Goal: Task Accomplishment & Management: Manage account settings

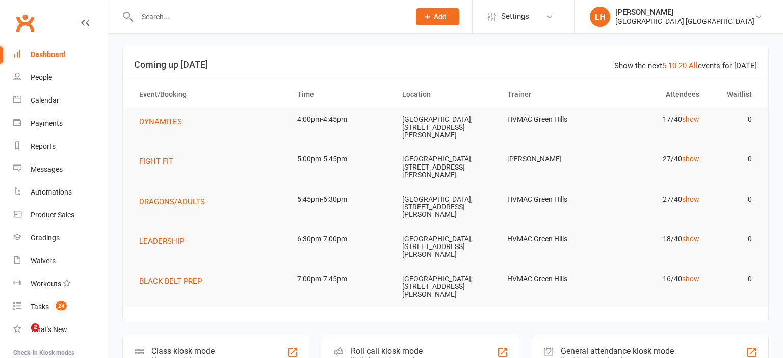
click at [158, 14] on input "text" at bounding box center [268, 17] width 269 height 14
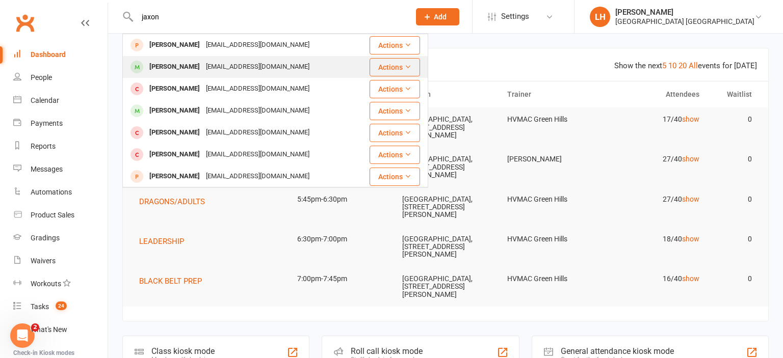
type input "jaxon"
click at [190, 64] on div "Jaxon Brown" at bounding box center [174, 67] width 57 height 15
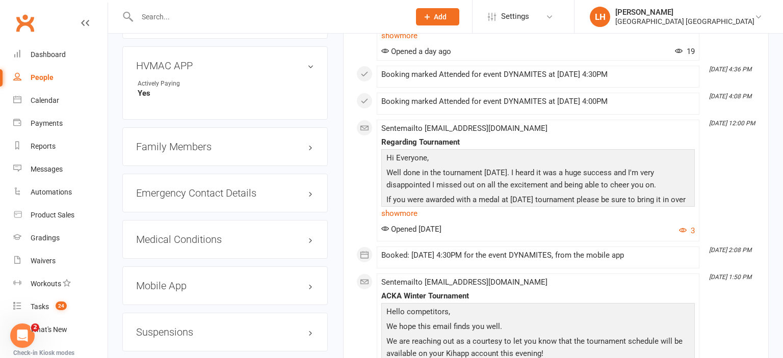
scroll to position [915, 0]
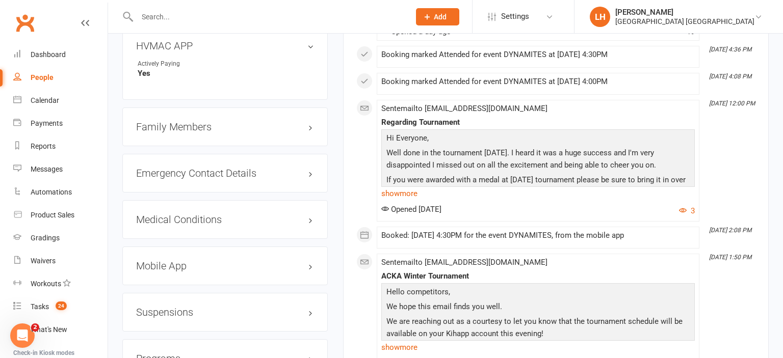
click at [162, 272] on h3 "Mobile App" at bounding box center [225, 265] width 178 height 11
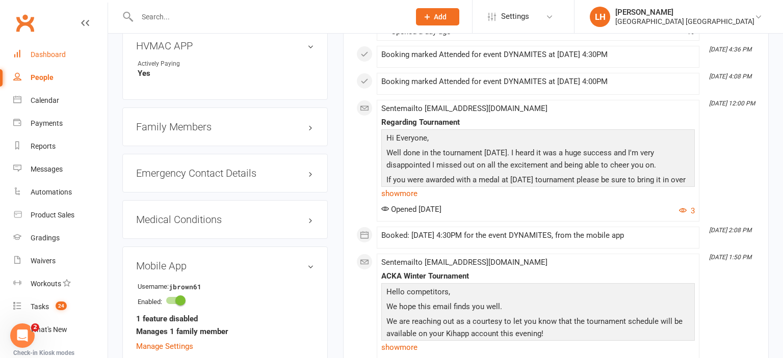
click at [61, 52] on div "Dashboard" at bounding box center [48, 54] width 35 height 8
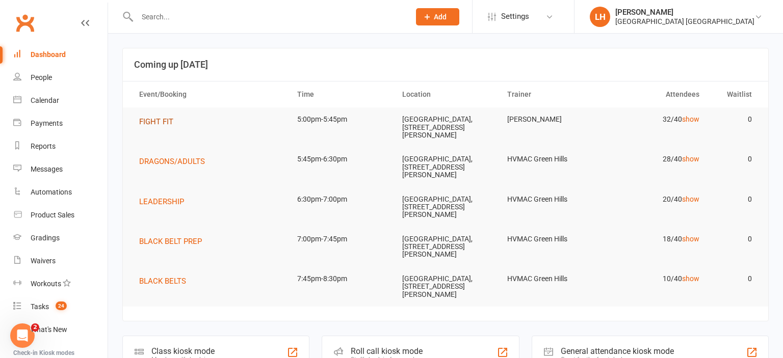
click at [157, 121] on span "FIGHT FIT" at bounding box center [156, 121] width 34 height 9
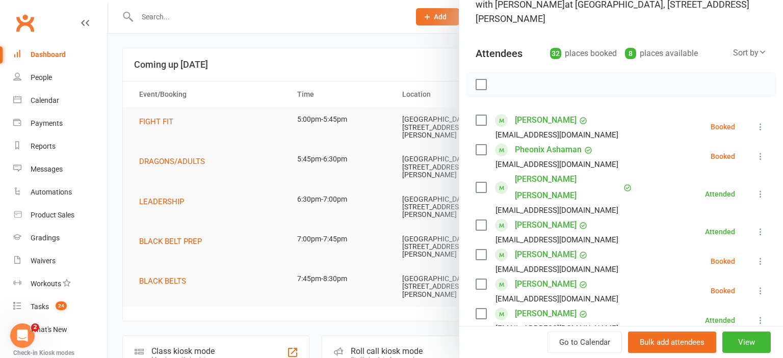
scroll to position [112, 0]
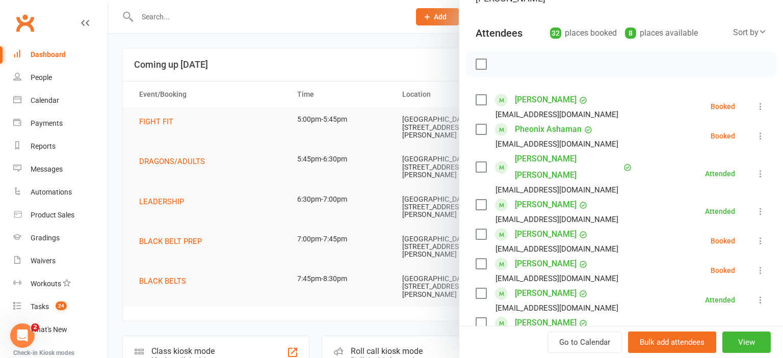
click at [759, 236] on icon at bounding box center [760, 241] width 10 height 10
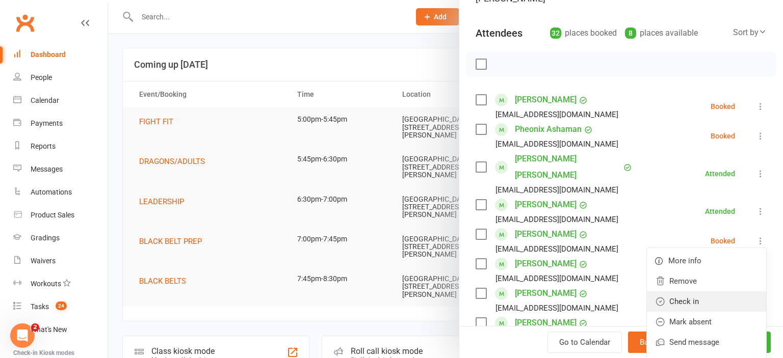
click at [699, 292] on link "Check in" at bounding box center [706, 302] width 119 height 20
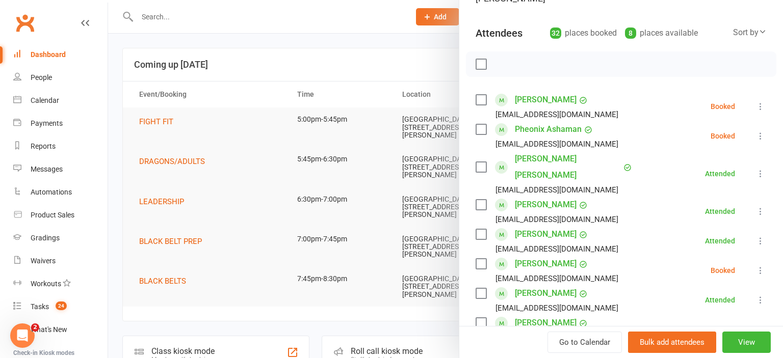
click at [759, 266] on icon at bounding box center [760, 271] width 10 height 10
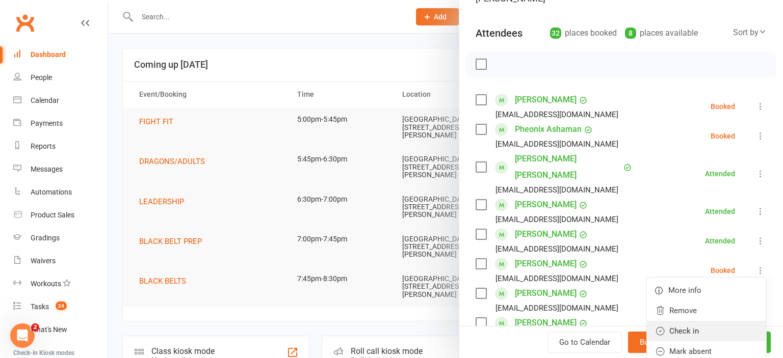
click at [706, 321] on link "Check in" at bounding box center [706, 331] width 119 height 20
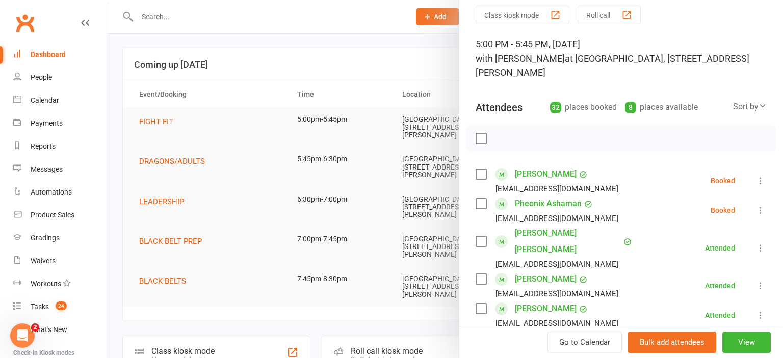
scroll to position [0, 0]
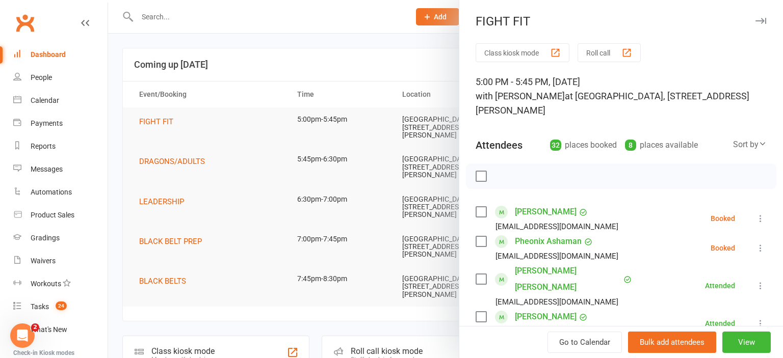
click at [166, 32] on div at bounding box center [445, 179] width 675 height 358
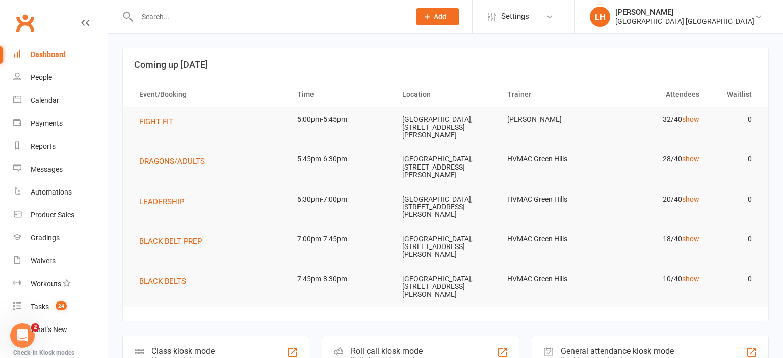
click at [159, 14] on div at bounding box center [445, 179] width 675 height 358
click at [160, 19] on input "text" at bounding box center [268, 17] width 269 height 14
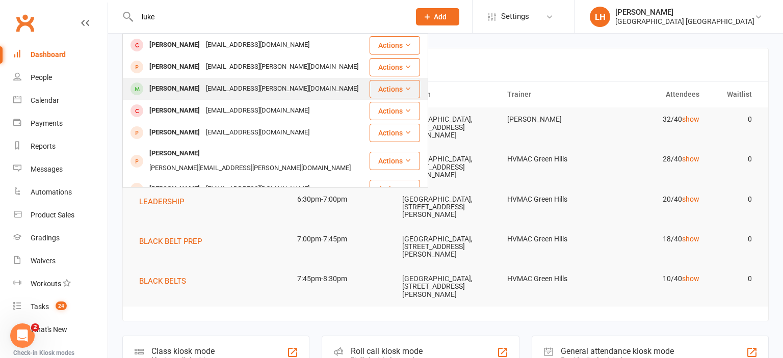
type input "luke"
click at [195, 85] on div "Luke Richardson" at bounding box center [174, 89] width 57 height 15
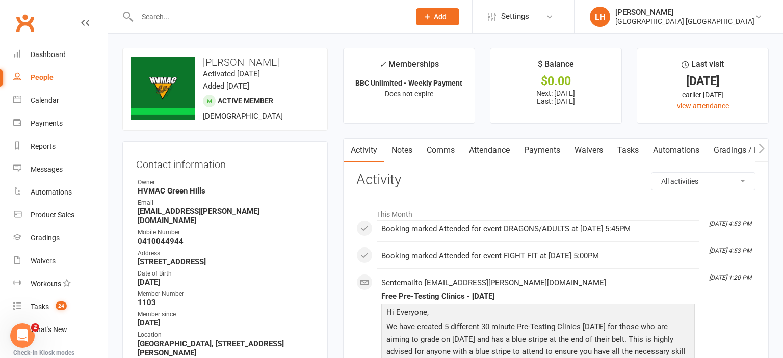
scroll to position [269, 0]
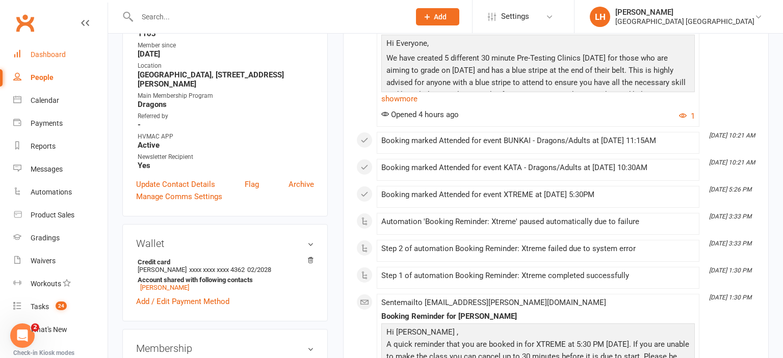
click at [51, 56] on div "Dashboard" at bounding box center [48, 54] width 35 height 8
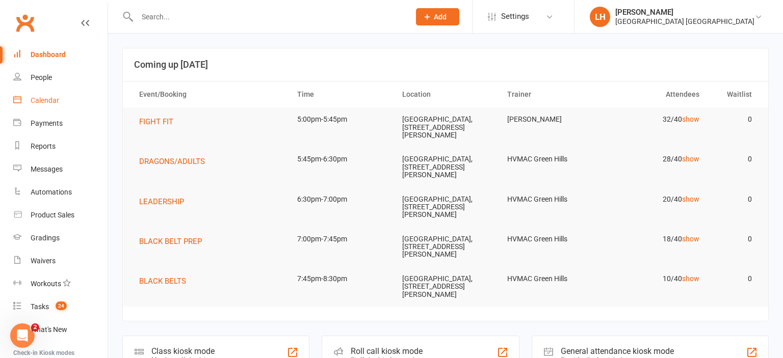
click at [42, 100] on div "Calendar" at bounding box center [45, 100] width 29 height 8
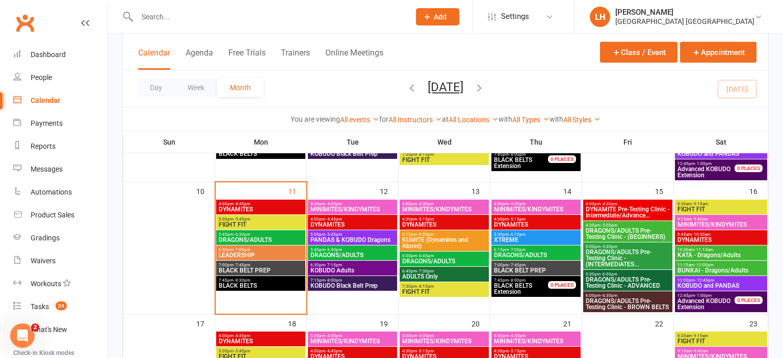
scroll to position [269, 0]
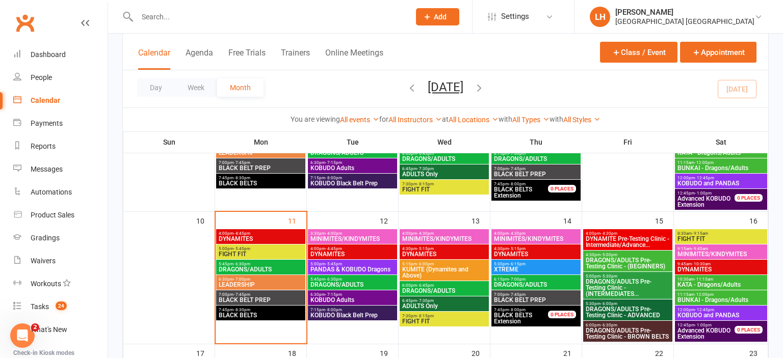
click at [250, 236] on span "DYNAMITES" at bounding box center [260, 239] width 85 height 6
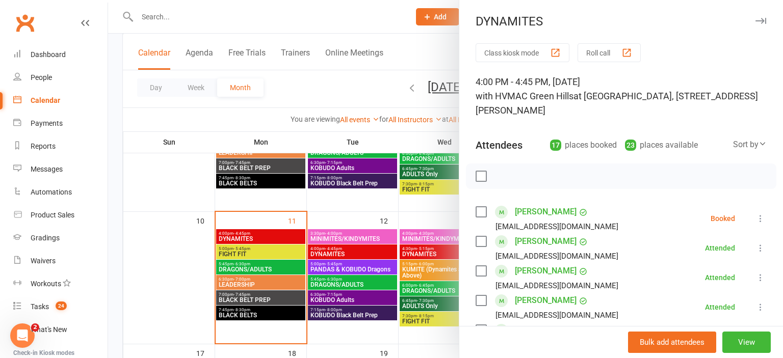
click at [759, 218] on icon at bounding box center [760, 219] width 10 height 10
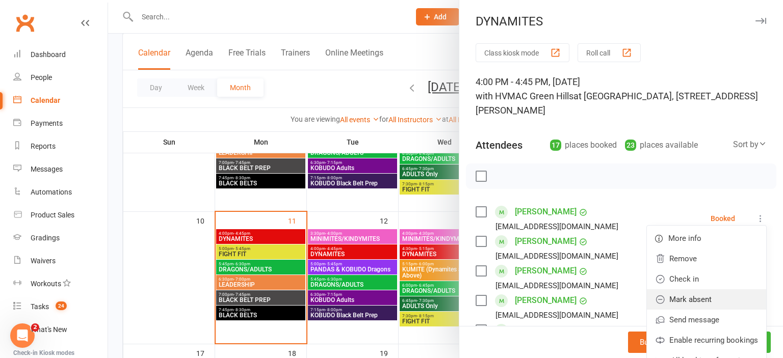
click at [706, 301] on link "Mark absent" at bounding box center [706, 300] width 119 height 20
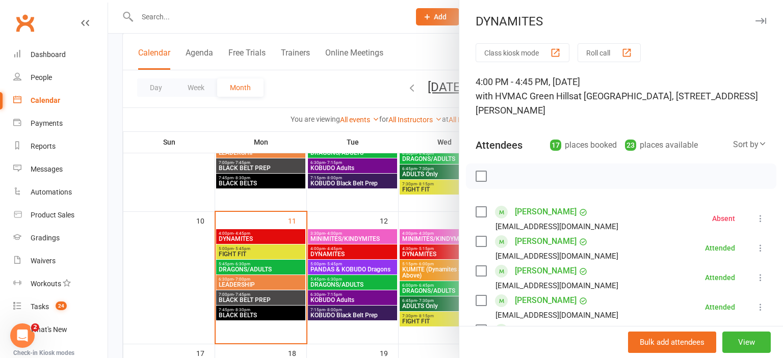
click at [250, 250] on div at bounding box center [445, 179] width 675 height 358
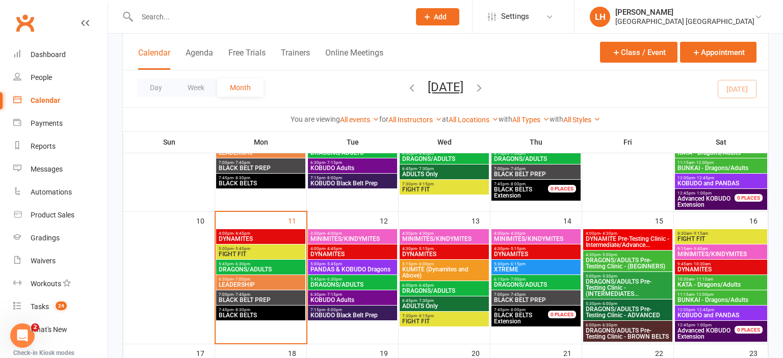
click at [286, 252] on span "FIGHT FIT" at bounding box center [260, 254] width 85 height 6
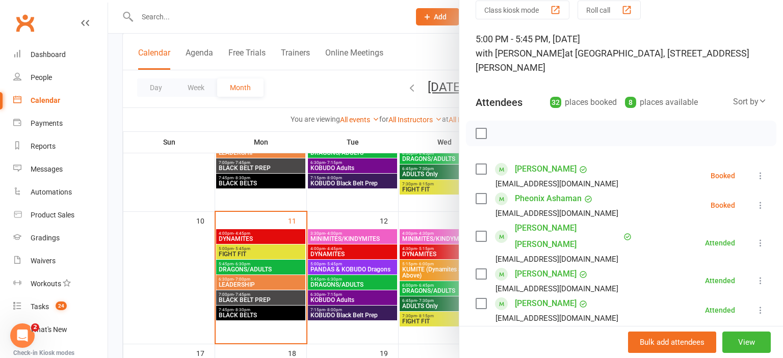
scroll to position [56, 0]
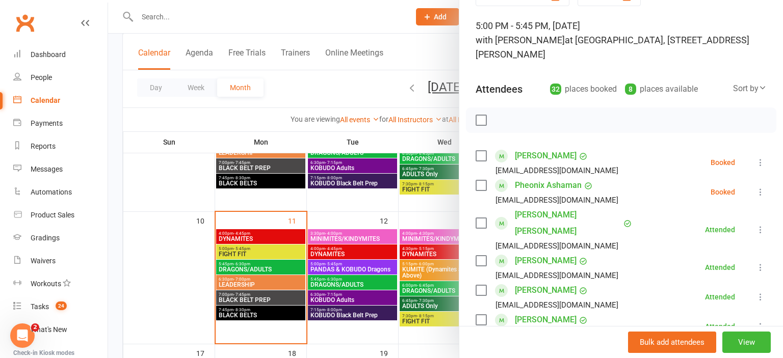
click at [481, 158] on label at bounding box center [481, 156] width 10 height 10
click at [480, 189] on label at bounding box center [481, 185] width 10 height 10
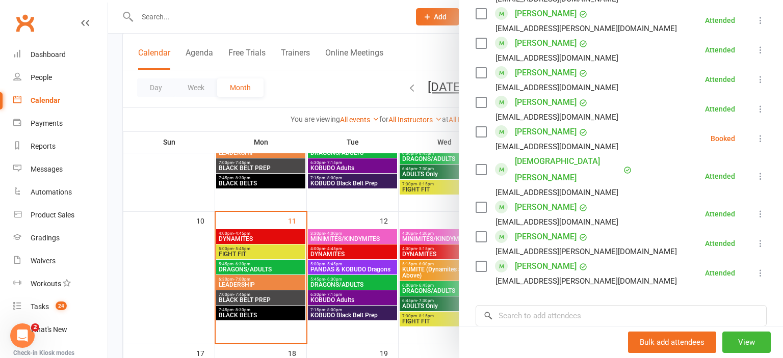
scroll to position [895, 0]
click at [484, 127] on label at bounding box center [481, 132] width 10 height 10
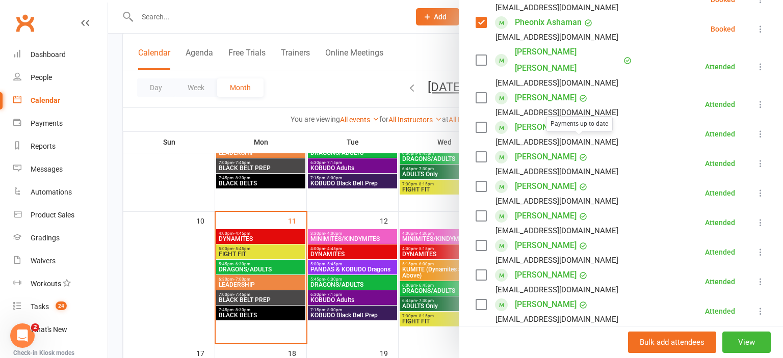
scroll to position [0, 0]
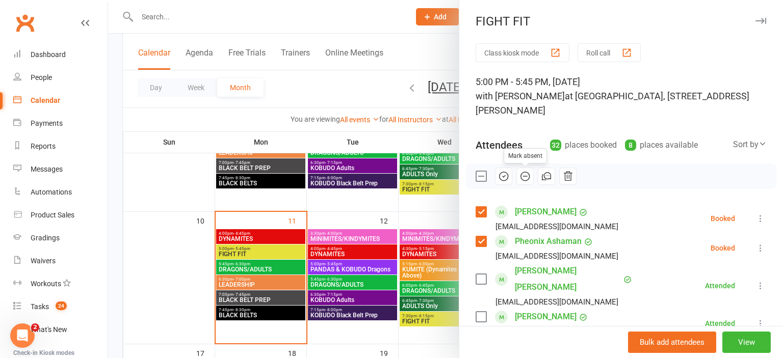
click at [524, 176] on icon "button" at bounding box center [525, 176] width 4 height 0
click at [333, 89] on div at bounding box center [445, 179] width 675 height 358
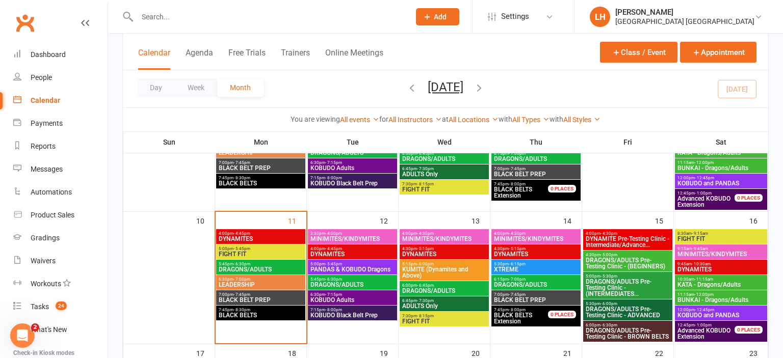
click at [182, 17] on input "text" at bounding box center [268, 17] width 269 height 14
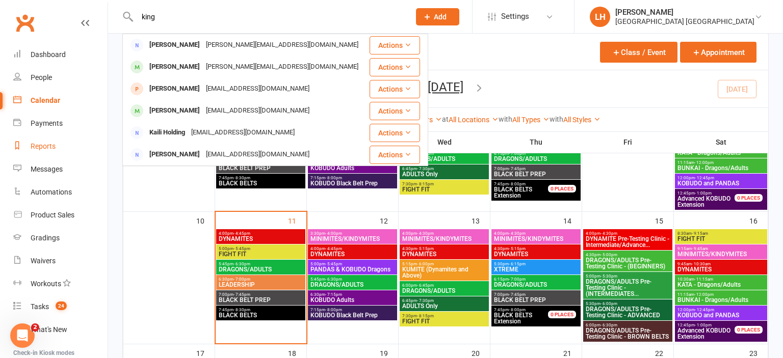
type input "king"
click at [32, 148] on div "Reports" at bounding box center [43, 146] width 25 height 8
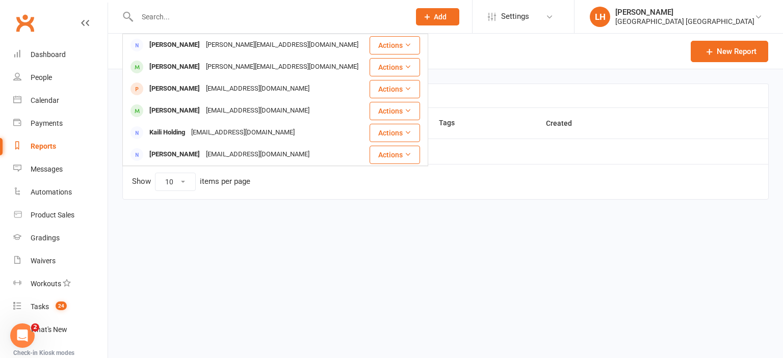
select select "25"
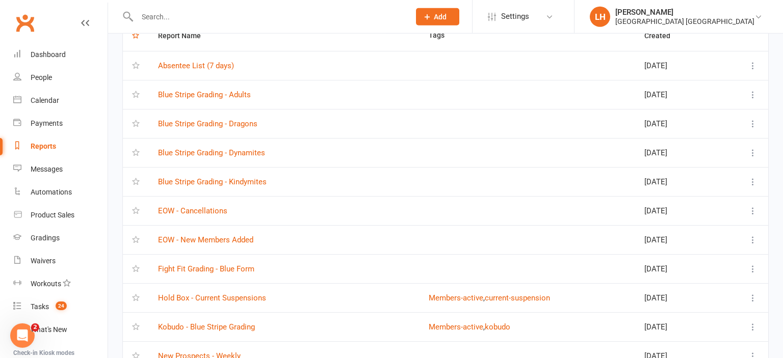
scroll to position [108, 0]
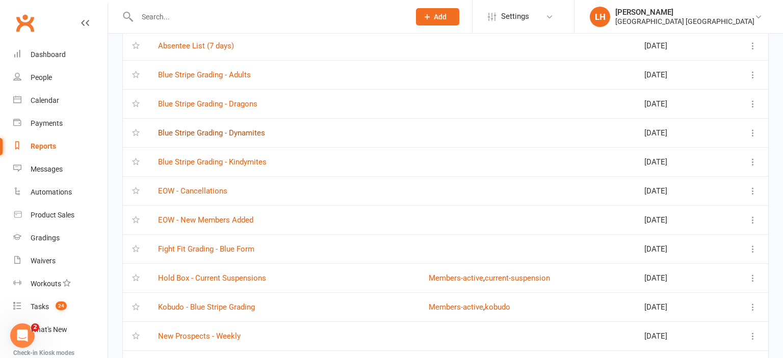
click at [245, 132] on link "Blue Stripe Grading - Dynamites" at bounding box center [211, 132] width 107 height 9
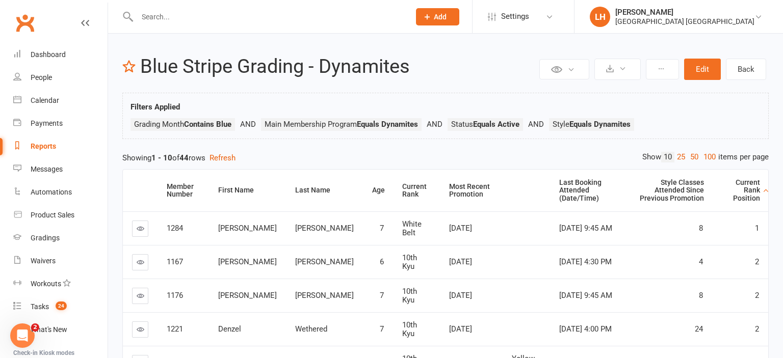
click at [140, 225] on icon at bounding box center [141, 229] width 8 height 8
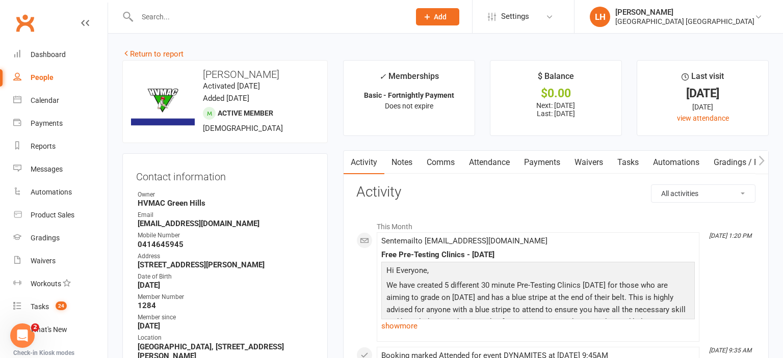
click at [489, 161] on link "Attendance" at bounding box center [489, 162] width 55 height 23
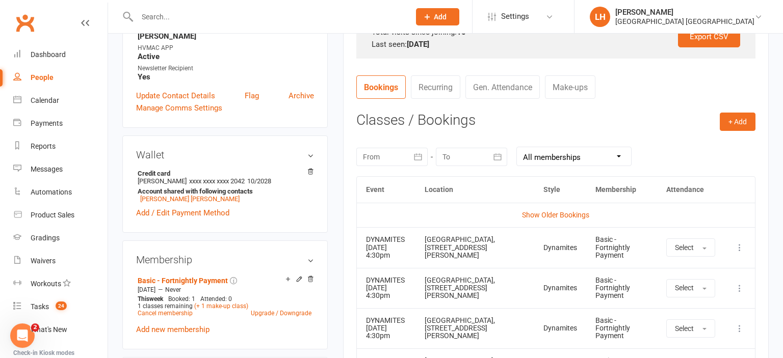
scroll to position [430, 0]
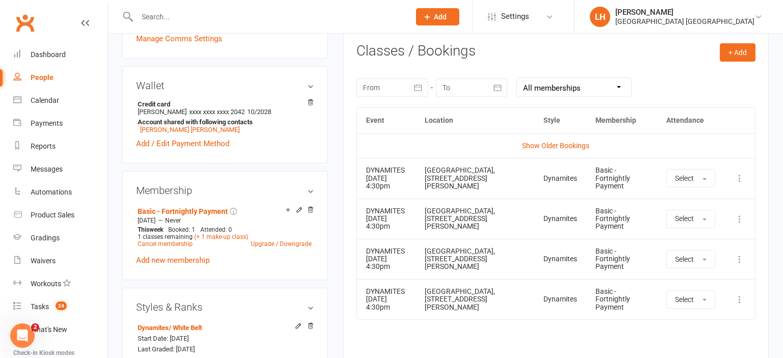
click at [466, 152] on td "Show Older Bookings" at bounding box center [556, 146] width 398 height 24
click at [410, 81] on button "button" at bounding box center [418, 87] width 18 height 18
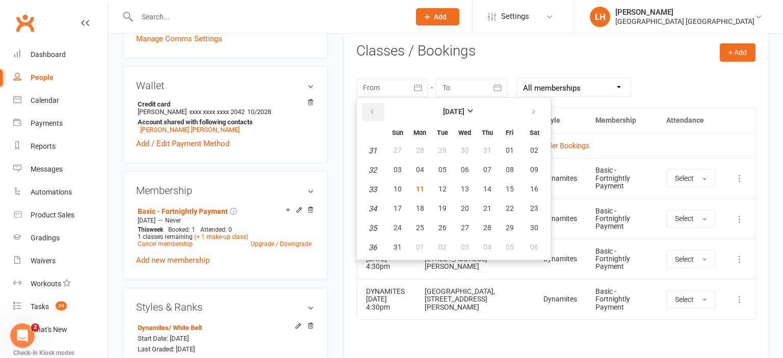
click at [377, 107] on button "button" at bounding box center [373, 112] width 22 height 18
click at [397, 166] on span "06" at bounding box center [397, 170] width 8 height 8
type input "[DATE]"
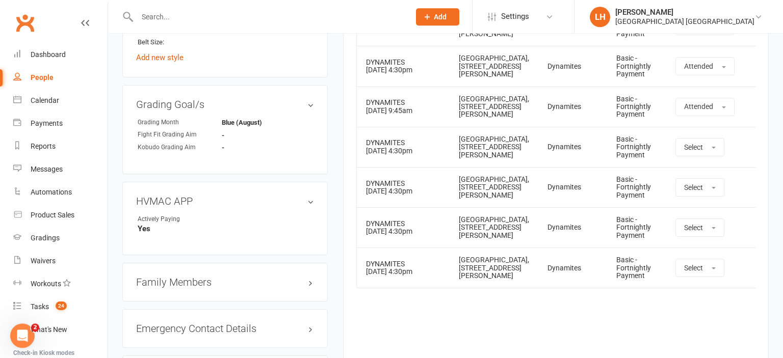
scroll to position [807, 0]
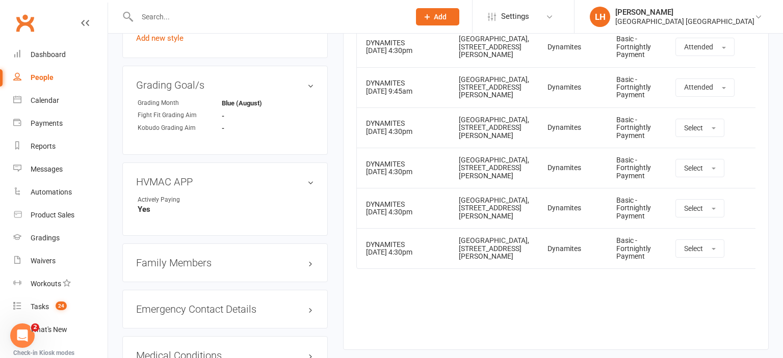
click at [453, 188] on td "[GEOGRAPHIC_DATA], [STREET_ADDRESS][PERSON_NAME]" at bounding box center [494, 168] width 89 height 40
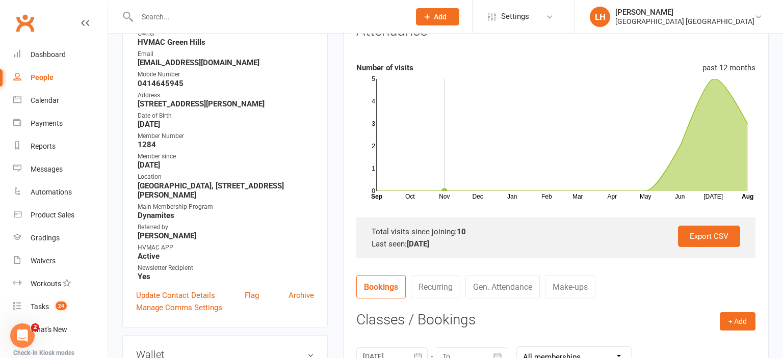
scroll to position [0, 0]
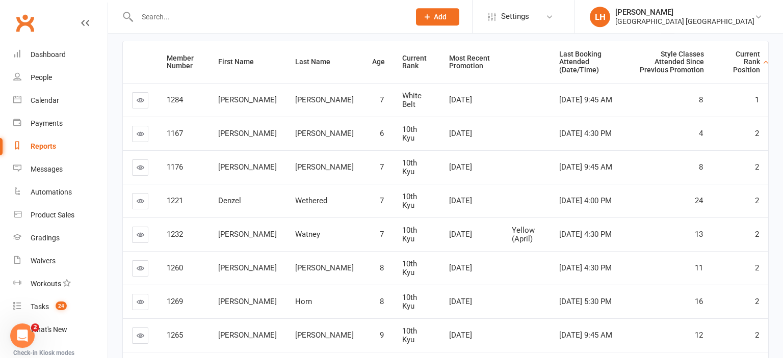
scroll to position [107, 0]
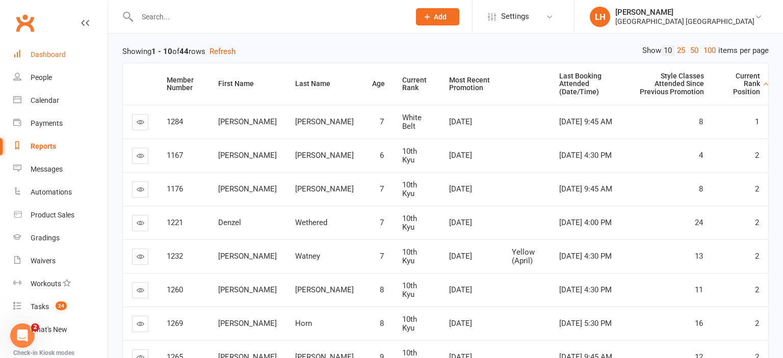
click at [62, 57] on div "Dashboard" at bounding box center [48, 54] width 35 height 8
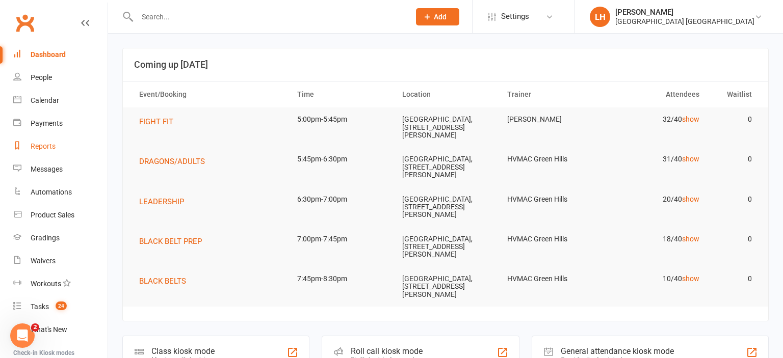
click at [45, 142] on div "Reports" at bounding box center [43, 146] width 25 height 8
select select "25"
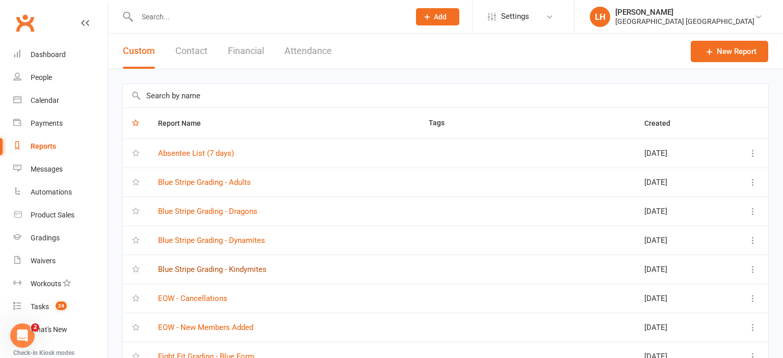
click at [205, 266] on link "Blue Stripe Grading - Kindymites" at bounding box center [212, 269] width 109 height 9
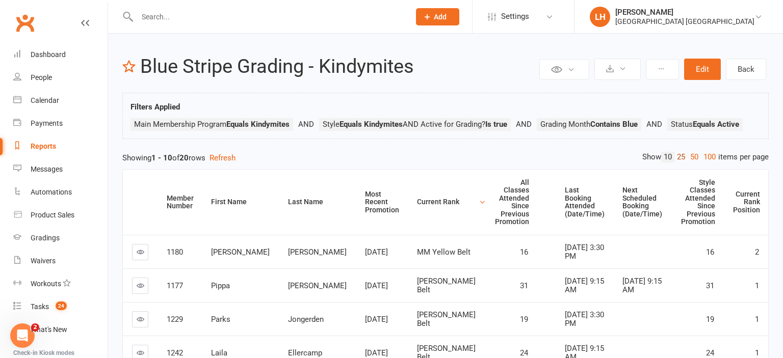
click at [677, 158] on link "25" at bounding box center [680, 157] width 13 height 11
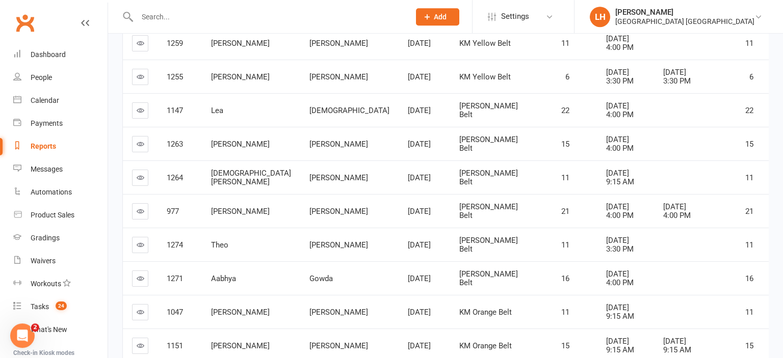
scroll to position [484, 0]
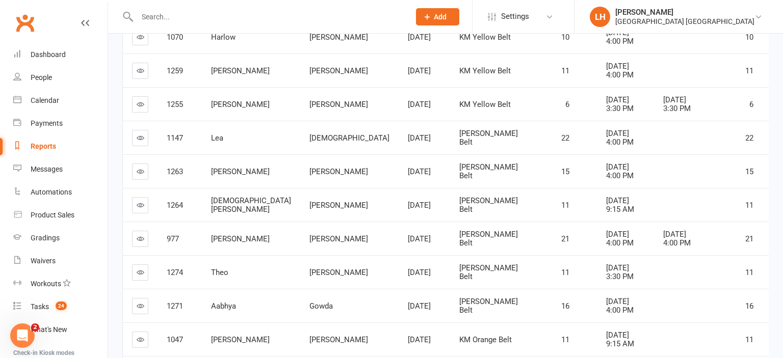
click at [165, 15] on input "text" at bounding box center [268, 17] width 269 height 14
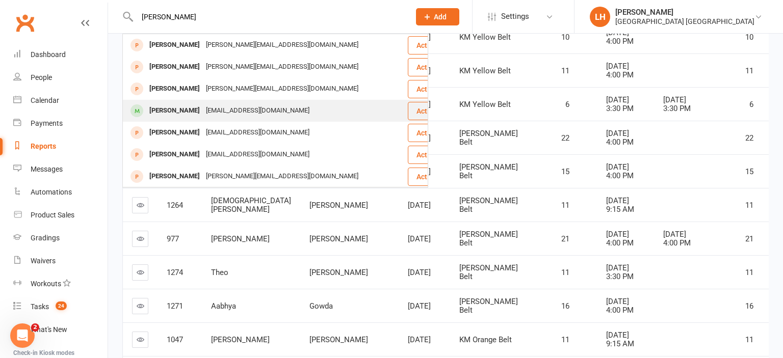
type input "cooper"
click at [194, 113] on div "Cooper Thornell" at bounding box center [174, 110] width 57 height 15
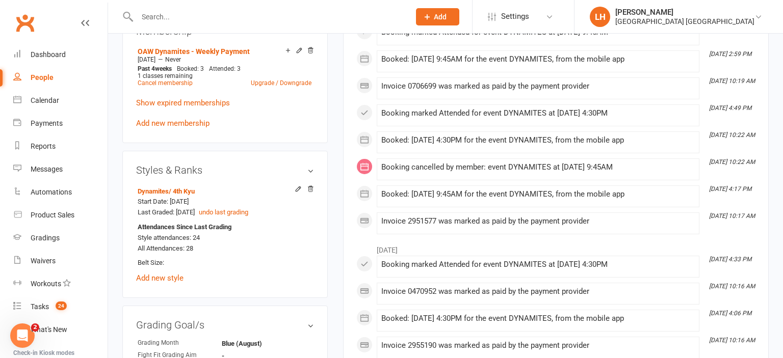
scroll to position [592, 0]
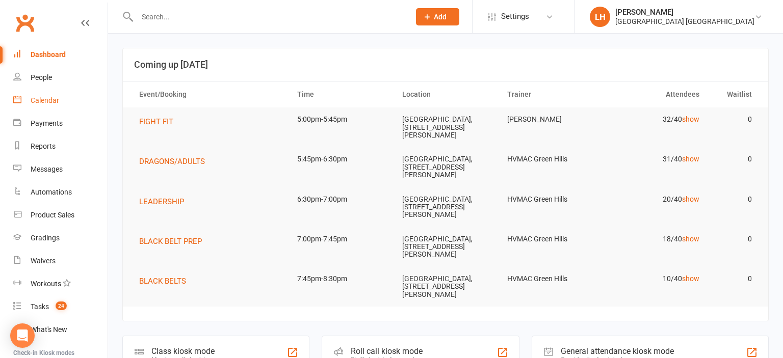
click at [45, 102] on div "Calendar" at bounding box center [45, 100] width 29 height 8
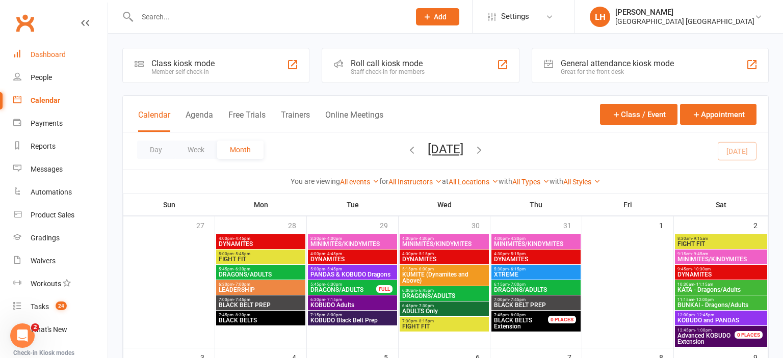
click at [42, 45] on link "Dashboard" at bounding box center [60, 54] width 94 height 23
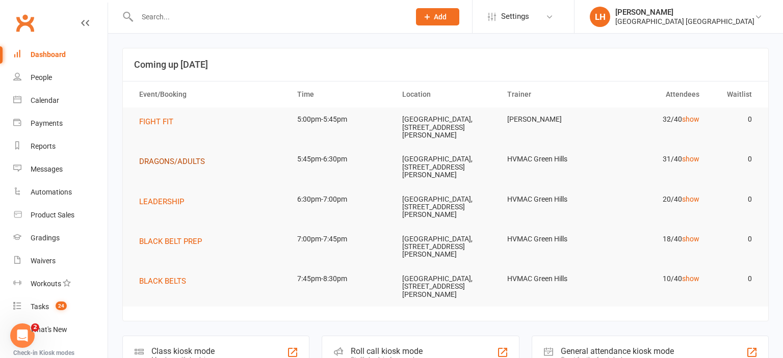
click at [173, 160] on span "DRAGONS/ADULTS" at bounding box center [172, 161] width 66 height 9
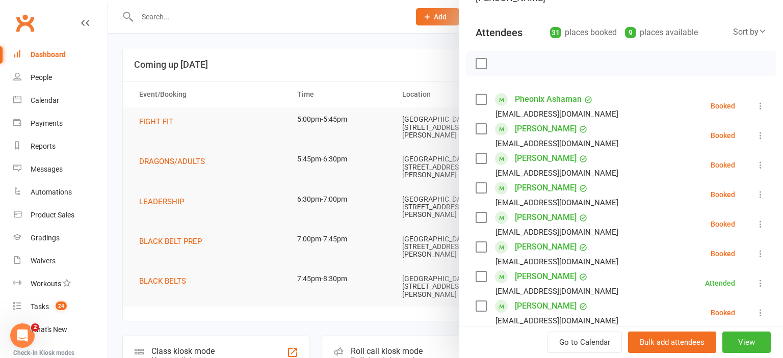
scroll to position [169, 0]
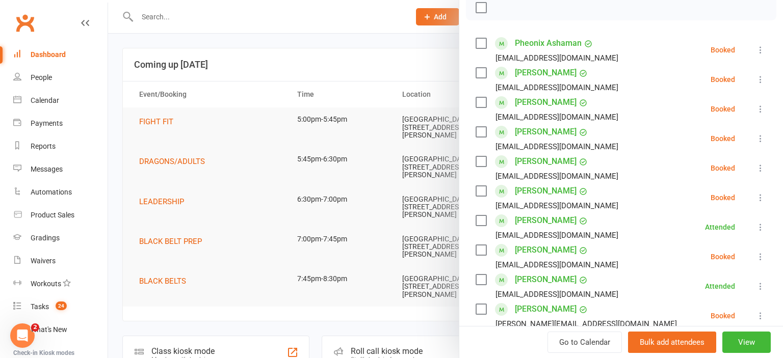
click at [758, 79] on icon at bounding box center [760, 79] width 10 height 10
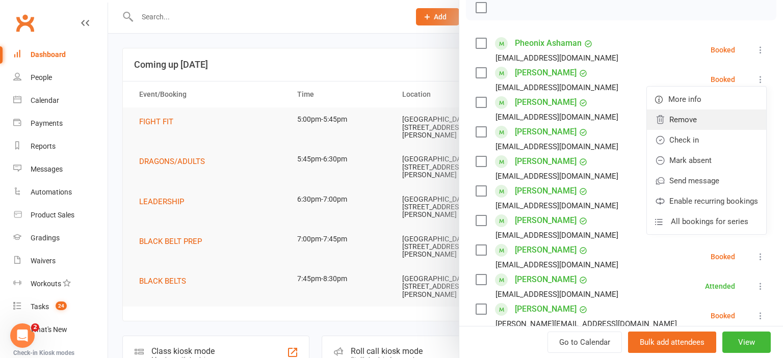
click at [686, 122] on link "Remove" at bounding box center [706, 120] width 119 height 20
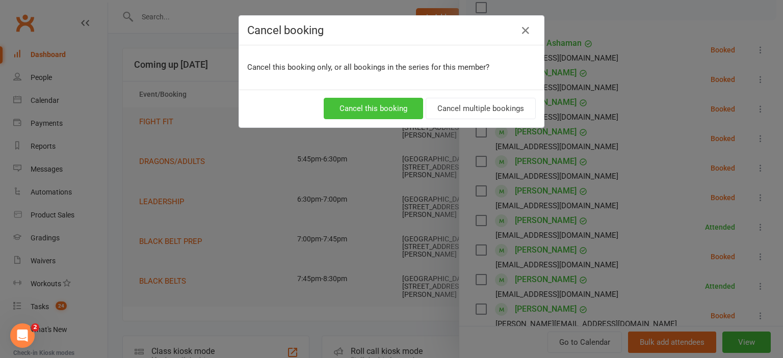
click at [373, 108] on button "Cancel this booking" at bounding box center [373, 108] width 99 height 21
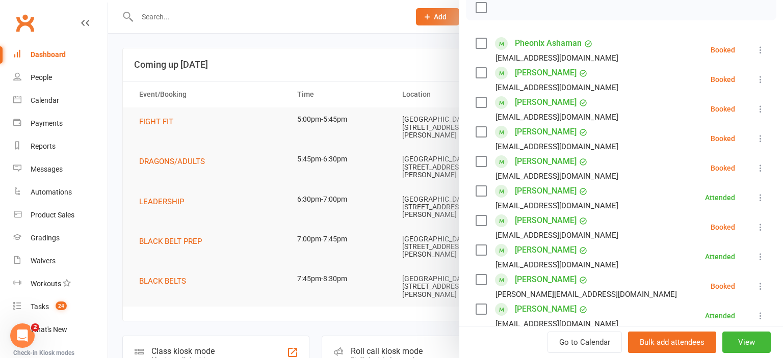
click at [358, 52] on div at bounding box center [445, 179] width 675 height 358
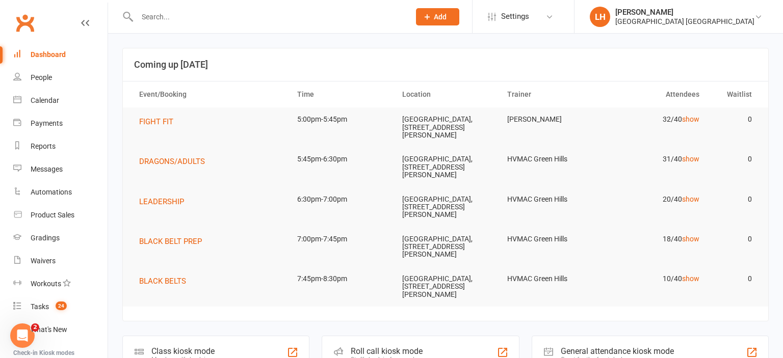
click at [164, 17] on input "text" at bounding box center [268, 17] width 269 height 14
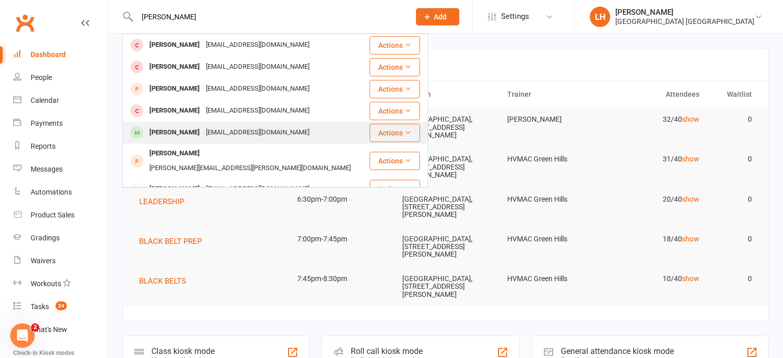
type input "charlie"
click at [209, 132] on div "a_nguyen045@yahoo.com" at bounding box center [258, 132] width 110 height 15
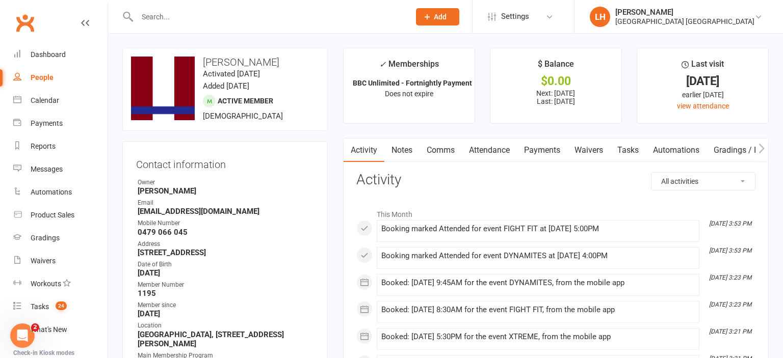
click at [487, 149] on link "Attendance" at bounding box center [489, 150] width 55 height 23
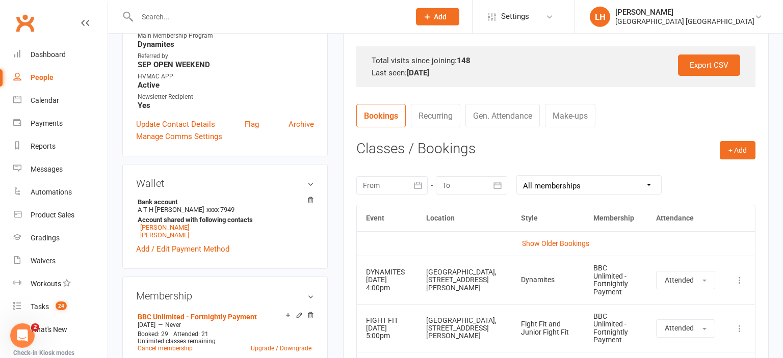
scroll to position [323, 0]
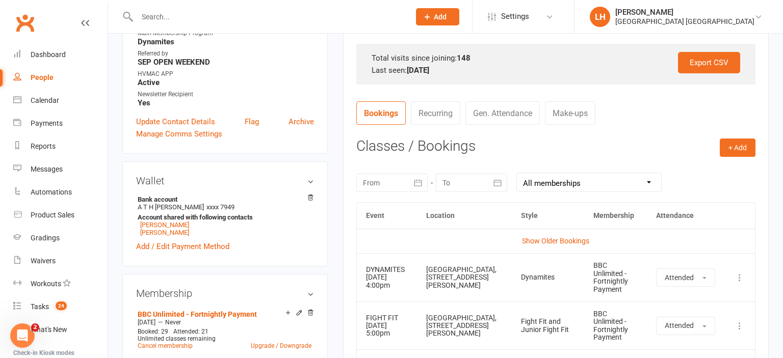
click at [416, 184] on icon "button" at bounding box center [418, 183] width 10 height 10
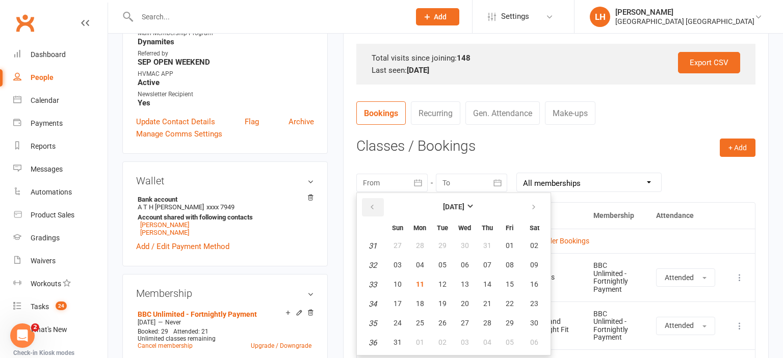
click at [375, 207] on icon "button" at bounding box center [372, 207] width 7 height 8
click at [535, 204] on icon "button" at bounding box center [533, 207] width 7 height 8
click at [393, 263] on span "06" at bounding box center [397, 265] width 8 height 8
type input "[DATE]"
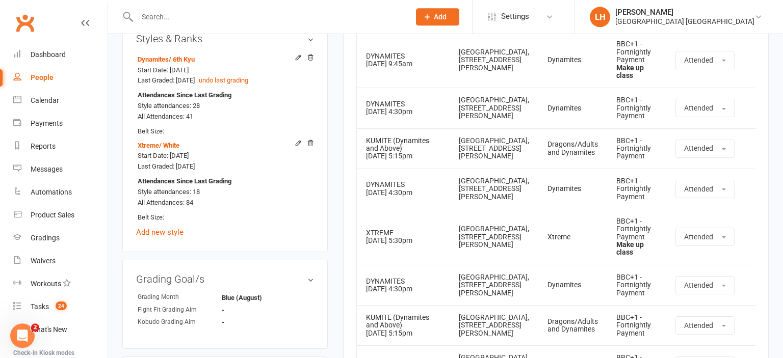
scroll to position [699, 0]
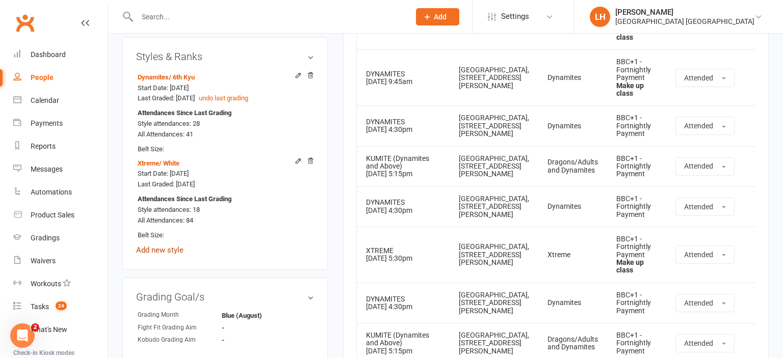
click at [166, 253] on link "Add new style" at bounding box center [159, 250] width 47 height 9
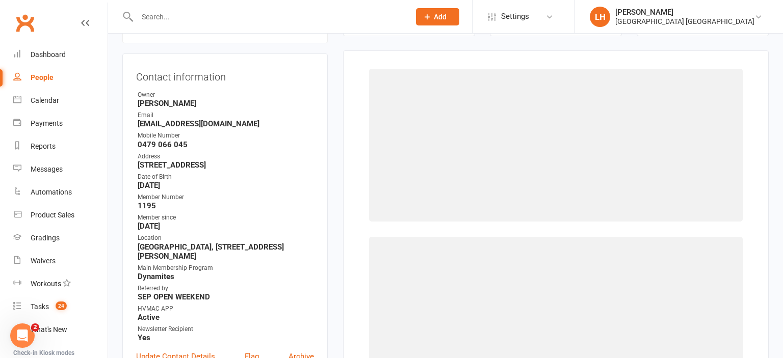
scroll to position [87, 0]
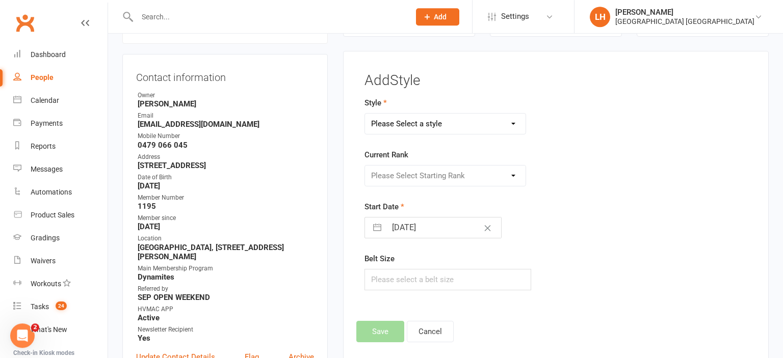
click at [365, 114] on select "Please Select a style Dragons/Adults Dynamites Fight Fit Junior Fight Fit Junio…" at bounding box center [445, 124] width 161 height 20
select select "3725"
click option "Junior Fight Fit" at bounding box center [0, 0] width 0 height 0
click at [365, 166] on select "Please Select Starting Rank White 10th Kyu 9th Kyu 8th Kyu Yellow 7th Kyu Orang…" at bounding box center [445, 176] width 161 height 20
select select "44300"
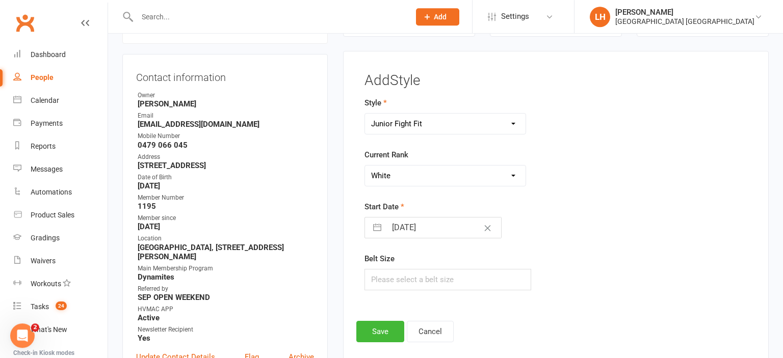
click option "White" at bounding box center [0, 0] width 0 height 0
click at [395, 216] on div "Start Date 11 Aug 2025 Navigate forward to interact with the calendar and selec…" at bounding box center [489, 220] width 250 height 38
select select "6"
select select "2025"
select select "7"
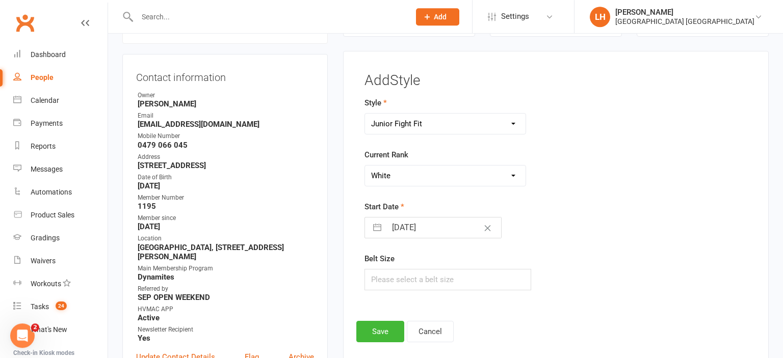
select select "2025"
select select "8"
select select "2025"
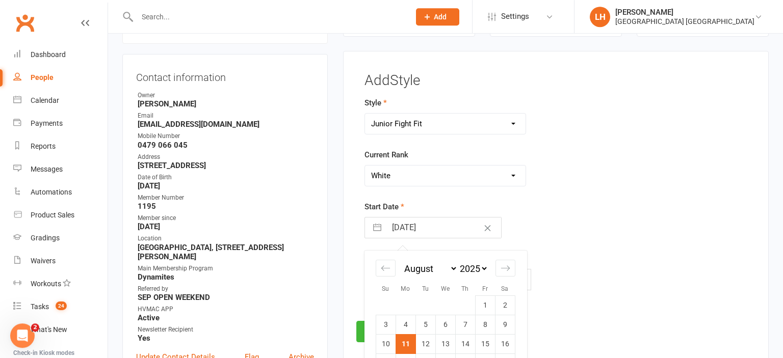
click at [397, 225] on input "11 Aug 2025" at bounding box center [443, 228] width 115 height 20
click at [502, 305] on td "2" at bounding box center [505, 305] width 20 height 19
type input "02 Aug 2025"
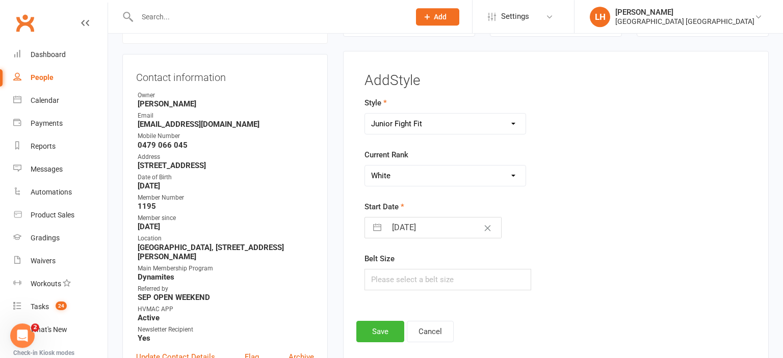
scroll to position [141, 0]
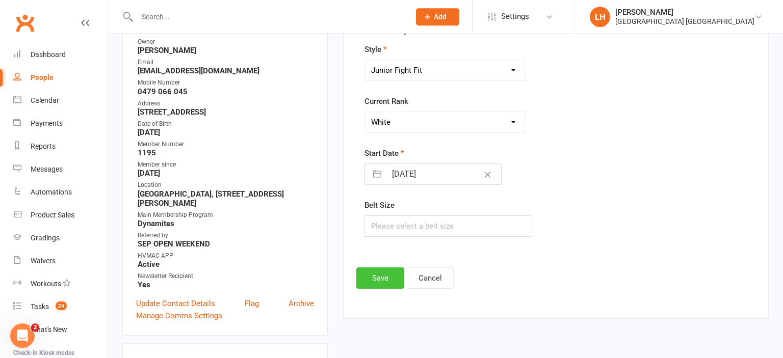
click at [378, 281] on button "Save" at bounding box center [380, 278] width 48 height 21
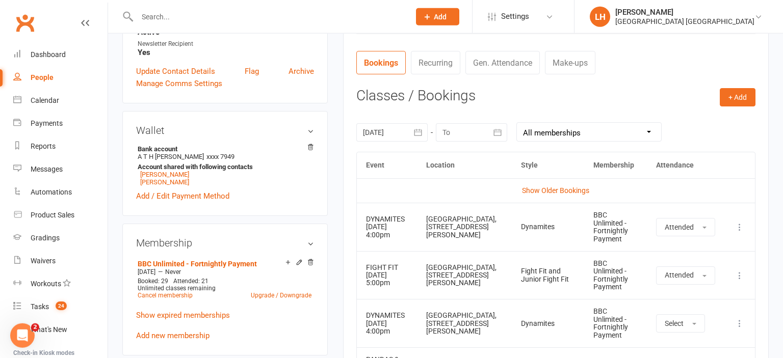
scroll to position [356, 0]
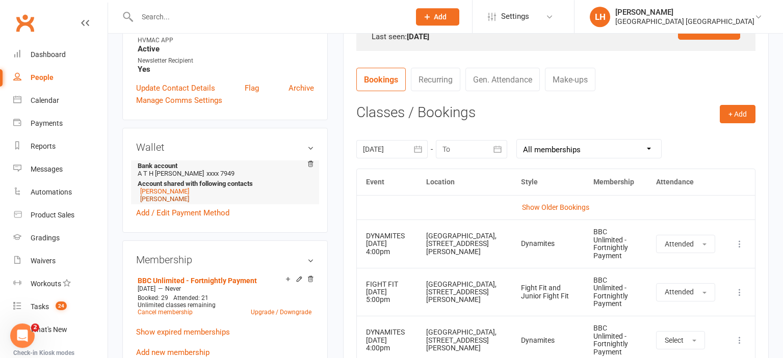
click at [168, 203] on link "Mae Knutsen" at bounding box center [164, 199] width 49 height 8
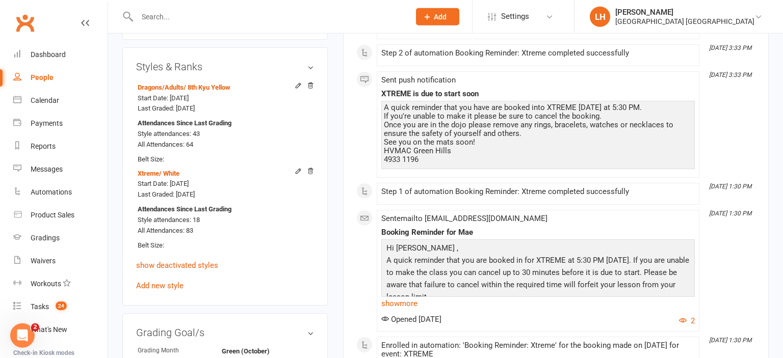
scroll to position [699, 0]
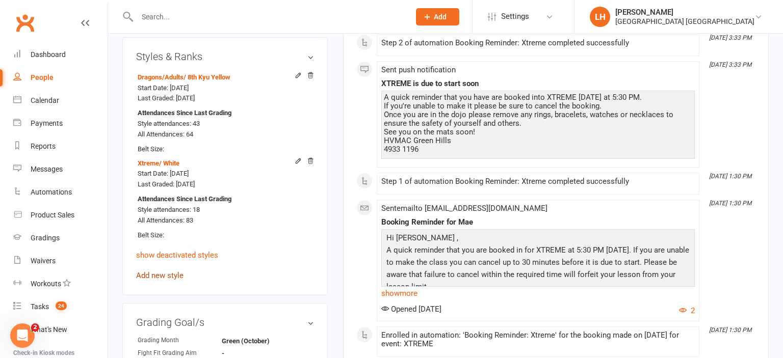
click at [165, 280] on link "Add new style" at bounding box center [159, 275] width 47 height 9
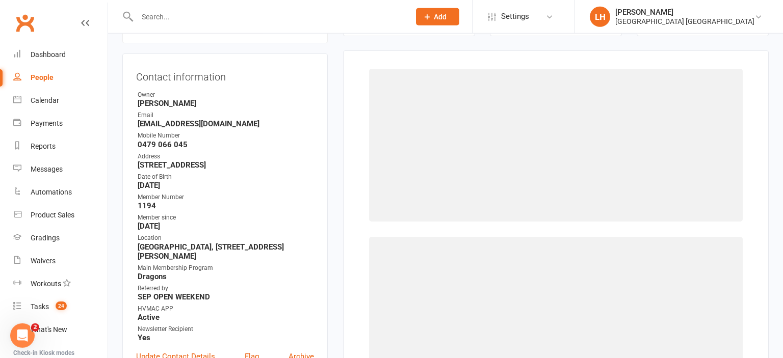
scroll to position [87, 0]
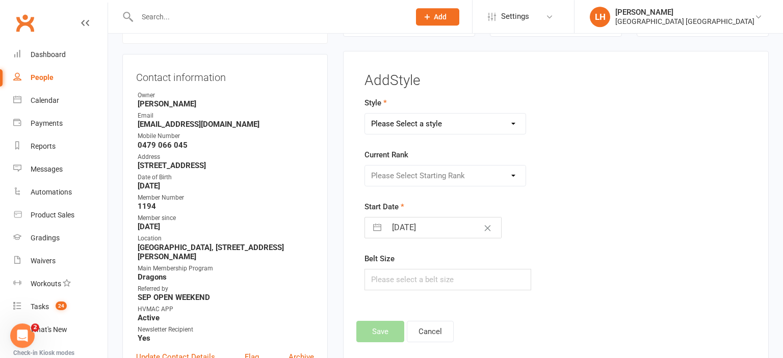
click at [365, 114] on select "Please Select a style Dragons/Adults Dynamites Fight Fit Junior Fight Fit Junio…" at bounding box center [445, 124] width 161 height 20
select select "1862"
click option "Fight Fit" at bounding box center [0, 0] width 0 height 0
click at [365, 166] on select "Please Select Starting Rank White 10th Kyu 9th Kyu 8th Kyu Yellow 7th Kyu Orang…" at bounding box center [445, 176] width 161 height 20
select select "18063"
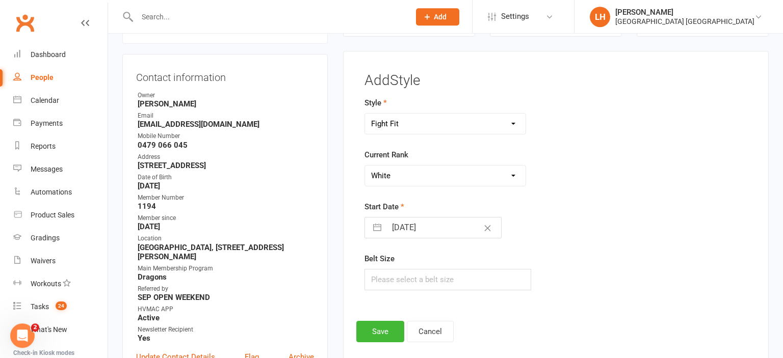
click option "White" at bounding box center [0, 0] width 0 height 0
click at [365, 114] on select "Dragons/Adults Dynamites Fight Fit Junior Fight Fit Junior Kobudo Kindymites Le…" at bounding box center [445, 124] width 161 height 20
select select "3725"
click option "Junior Fight Fit" at bounding box center [0, 0] width 0 height 0
click at [365, 166] on select "Please Select Starting Rank White 10th Kyu 9th Kyu 8th Kyu Yellow 7th Kyu Orang…" at bounding box center [445, 176] width 161 height 20
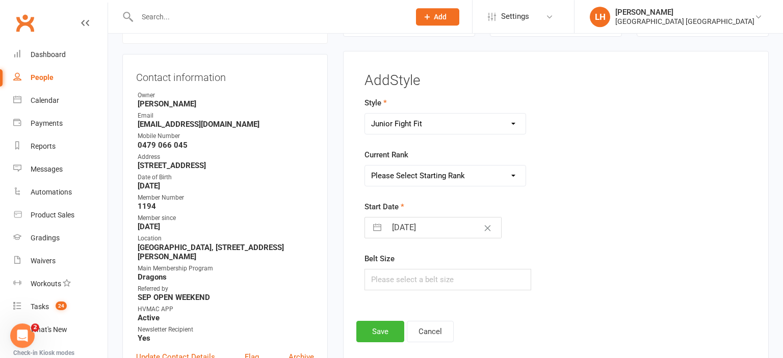
select select "44300"
click option "White" at bounding box center [0, 0] width 0 height 0
click at [421, 226] on input "11 Aug 2025" at bounding box center [443, 228] width 115 height 20
select select "6"
select select "2025"
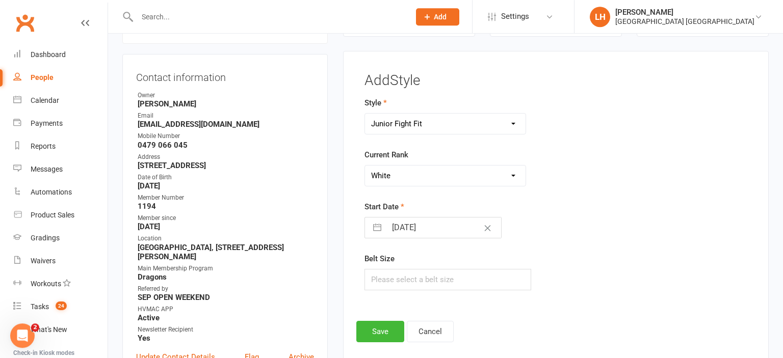
select select "7"
select select "2025"
select select "8"
select select "2025"
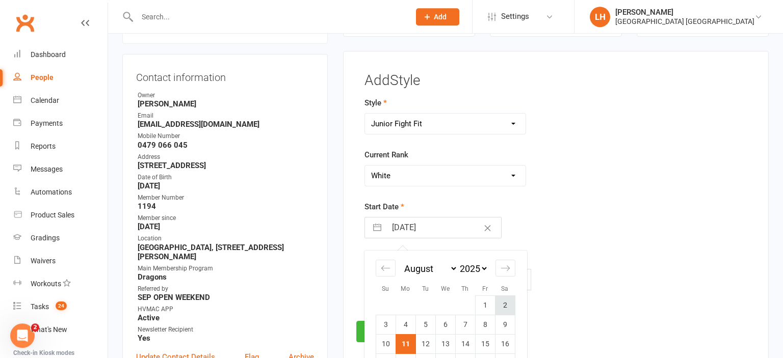
click at [502, 304] on td "2" at bounding box center [505, 305] width 20 height 19
type input "02 Aug 2025"
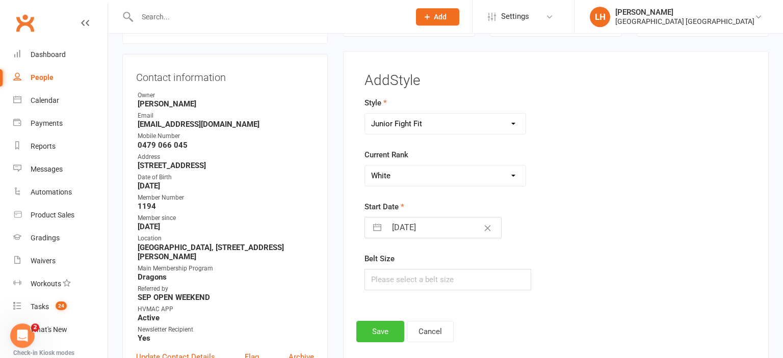
click at [378, 325] on button "Save" at bounding box center [380, 331] width 48 height 21
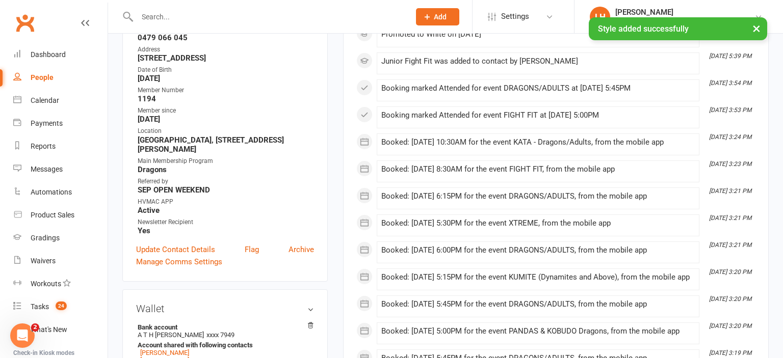
scroll to position [0, 0]
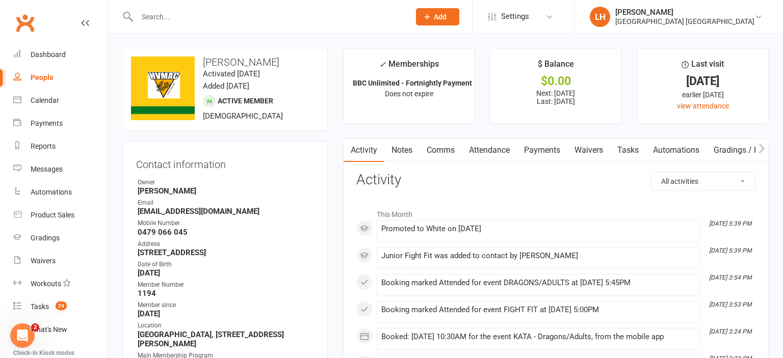
click at [151, 12] on input "text" at bounding box center [268, 17] width 269 height 14
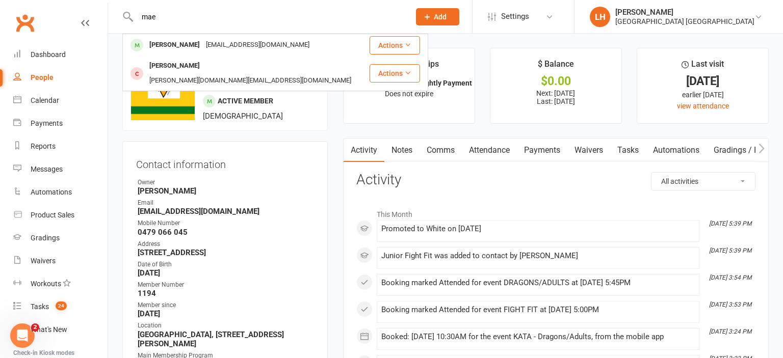
type input "mae"
click at [294, 128] on div "upload photo change photo Mae Knutsen Activated 9 September, 2024 Added 3 Septe…" at bounding box center [224, 89] width 205 height 83
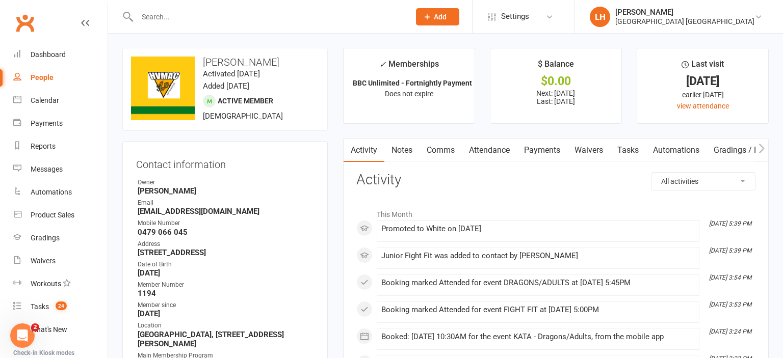
click at [180, 18] on input "text" at bounding box center [268, 17] width 269 height 14
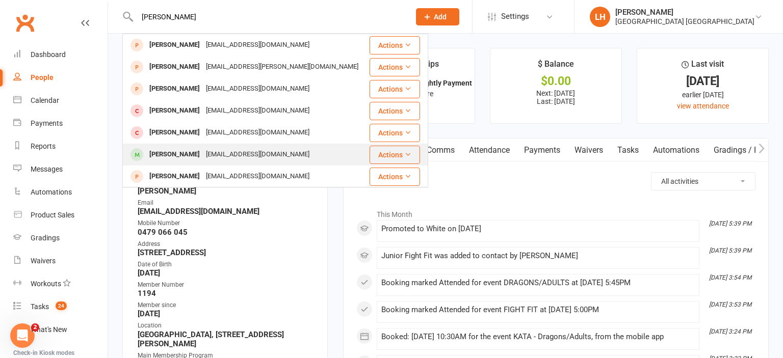
type input "henry"
click at [175, 151] on div "Henry Pham" at bounding box center [174, 154] width 57 height 15
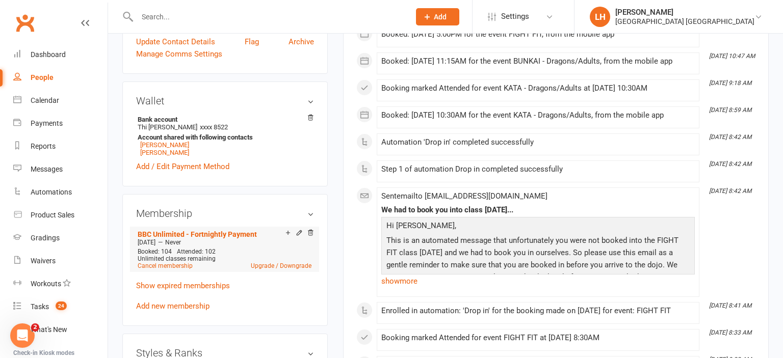
scroll to position [323, 0]
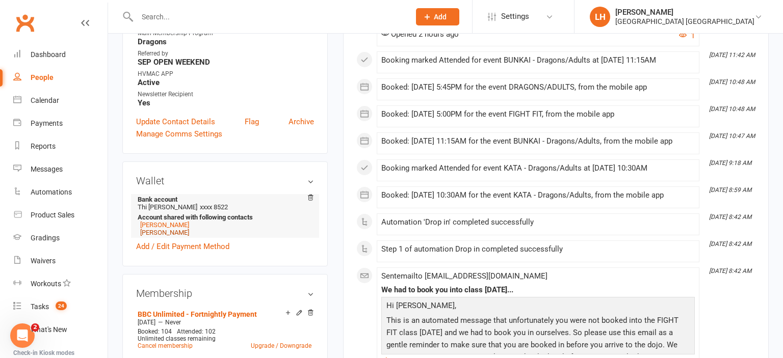
click at [174, 236] on link "Natalia Pham" at bounding box center [164, 233] width 49 height 8
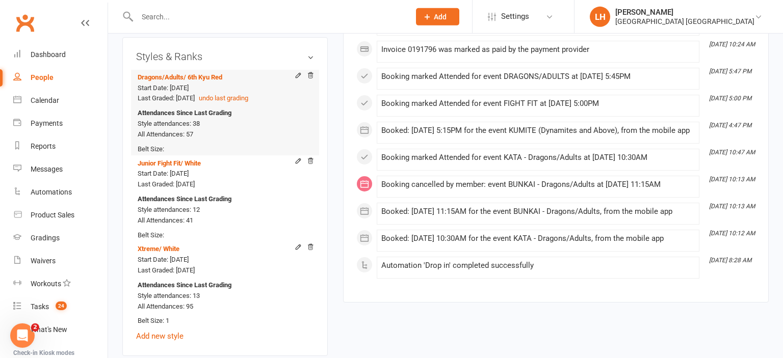
scroll to position [699, 0]
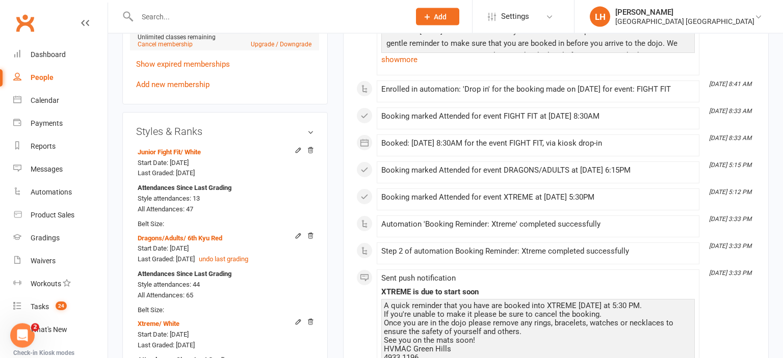
scroll to position [646, 0]
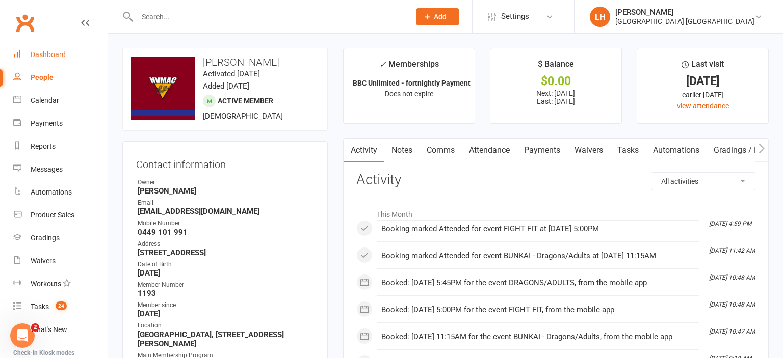
click at [37, 58] on div "Dashboard" at bounding box center [48, 54] width 35 height 8
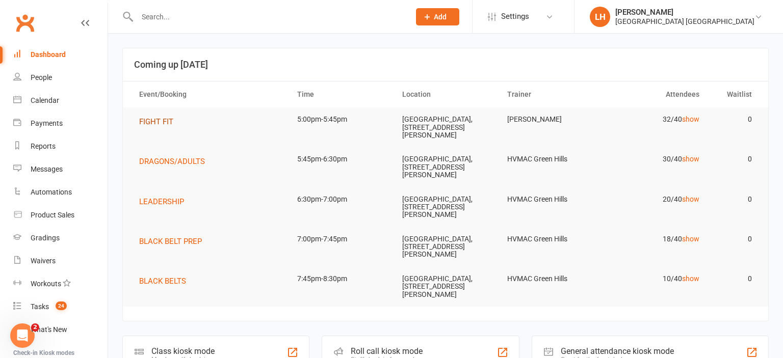
click at [161, 123] on span "FIGHT FIT" at bounding box center [156, 121] width 34 height 9
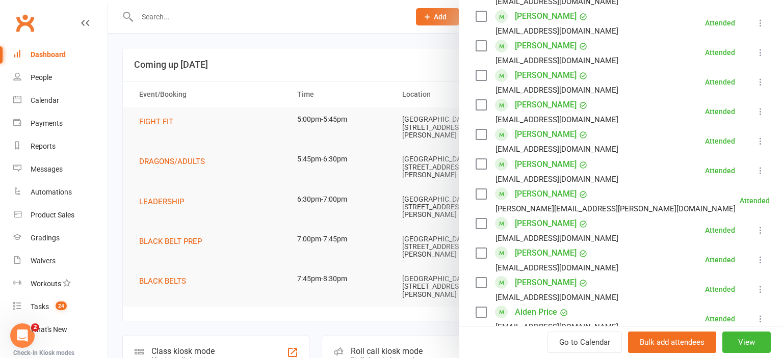
scroll to position [563, 0]
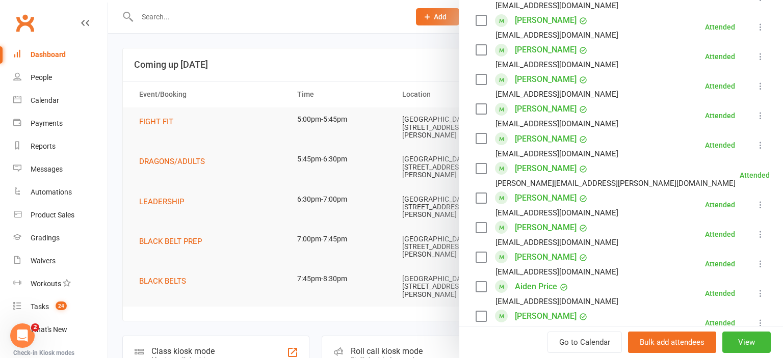
click at [295, 69] on div at bounding box center [445, 179] width 675 height 358
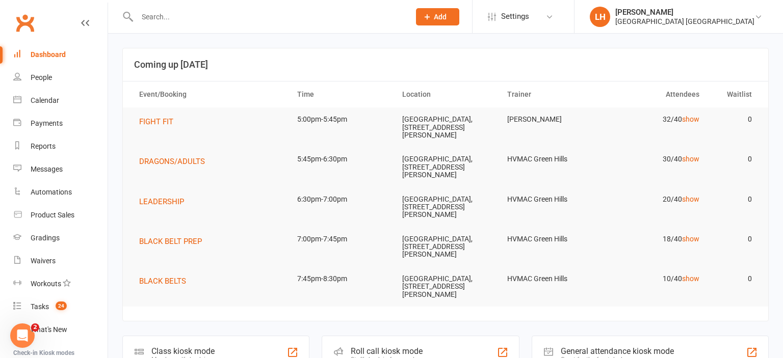
click at [174, 23] on input "text" at bounding box center [268, 17] width 269 height 14
click at [162, 6] on div at bounding box center [262, 16] width 280 height 33
click at [162, 18] on input "text" at bounding box center [268, 17] width 269 height 14
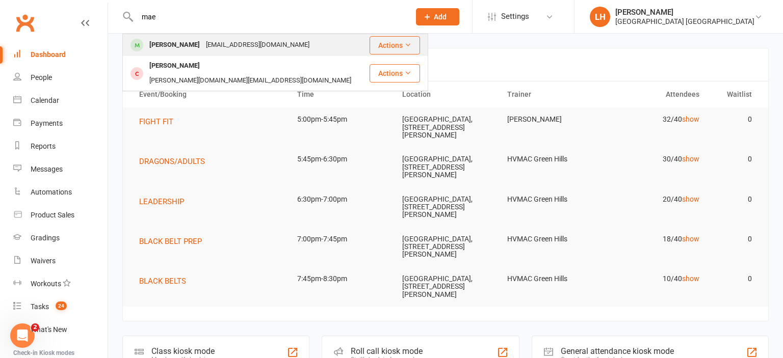
type input "mae"
click at [178, 40] on div "Mae Knutsen" at bounding box center [174, 45] width 57 height 15
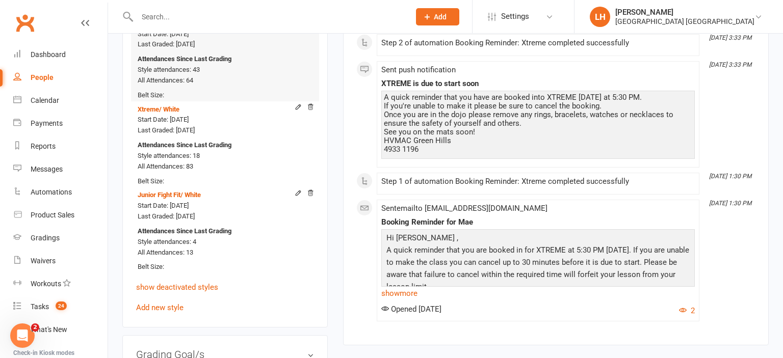
scroll to position [807, 0]
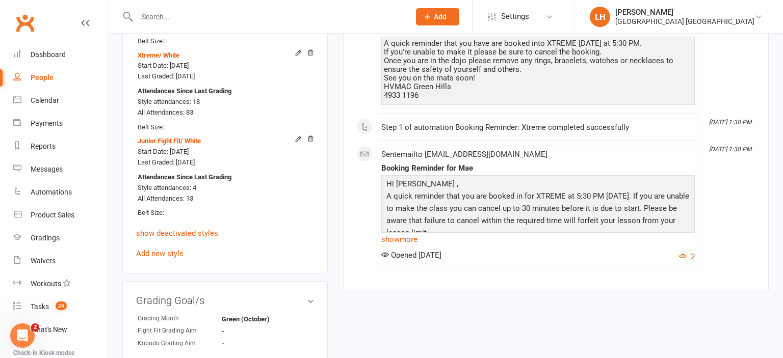
click at [163, 19] on input "text" at bounding box center [268, 17] width 269 height 14
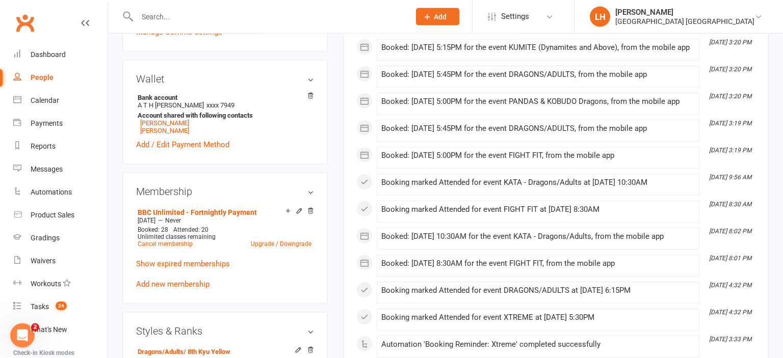
scroll to position [430, 0]
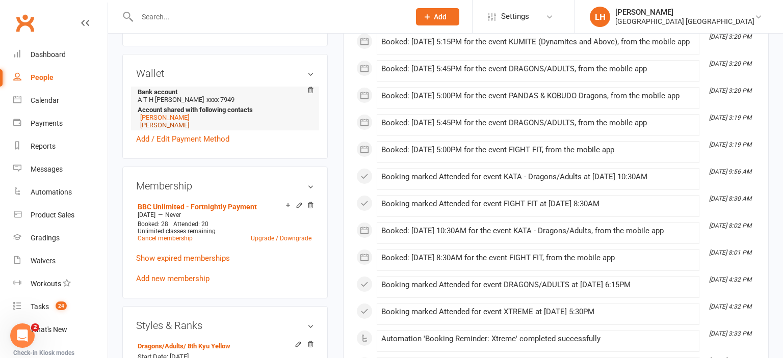
click at [183, 129] on link "Charlie Knutsen" at bounding box center [164, 125] width 49 height 8
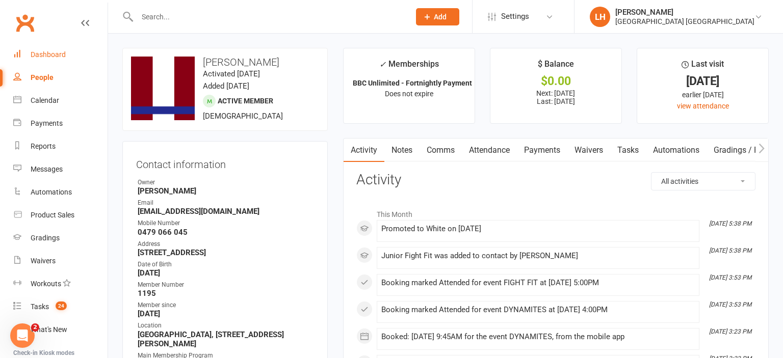
click at [59, 52] on div "Dashboard" at bounding box center [48, 54] width 35 height 8
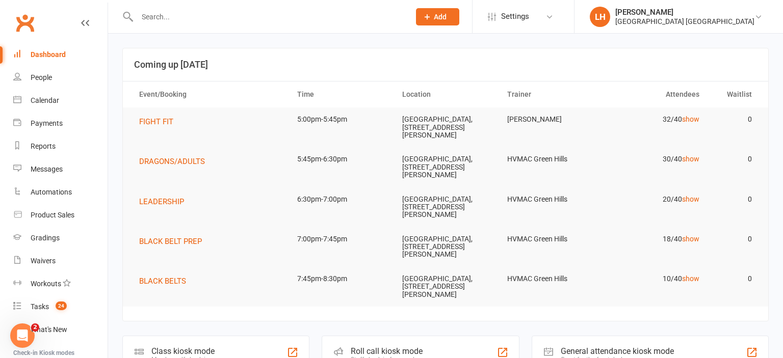
click at [208, 19] on input "text" at bounding box center [268, 17] width 269 height 14
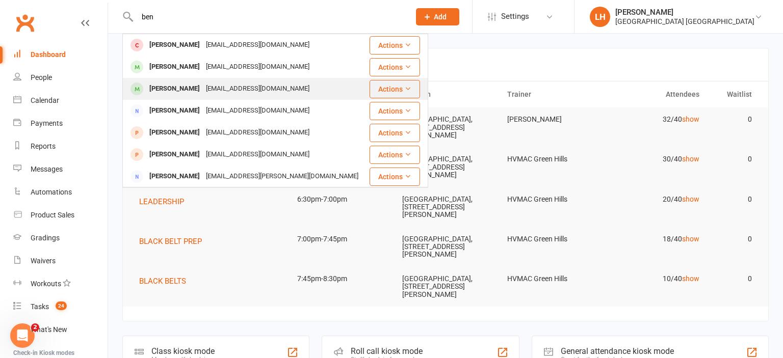
type input "ben"
click at [203, 93] on div "btaylor_135@hotmail.com" at bounding box center [258, 89] width 110 height 15
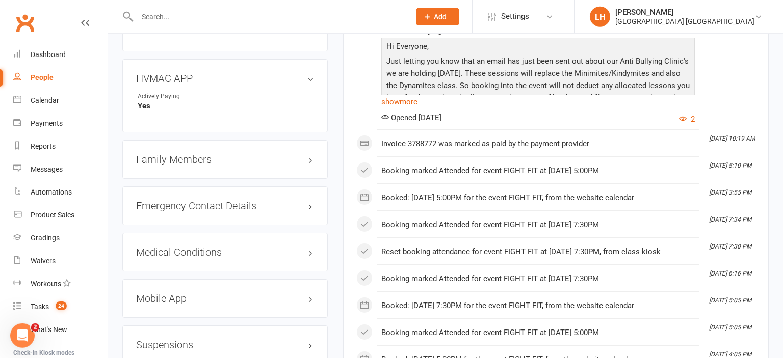
scroll to position [915, 0]
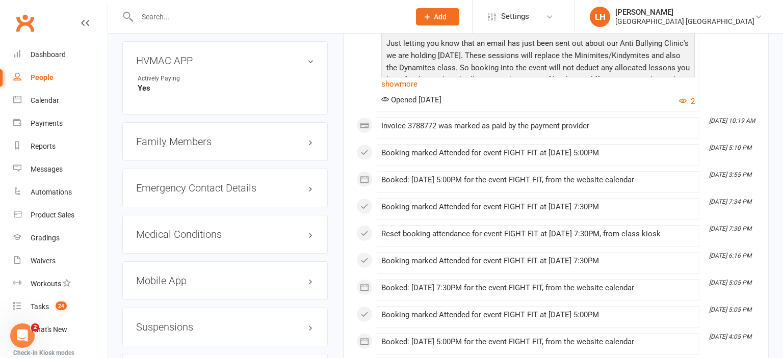
click at [167, 145] on h3 "Family Members" at bounding box center [225, 141] width 178 height 11
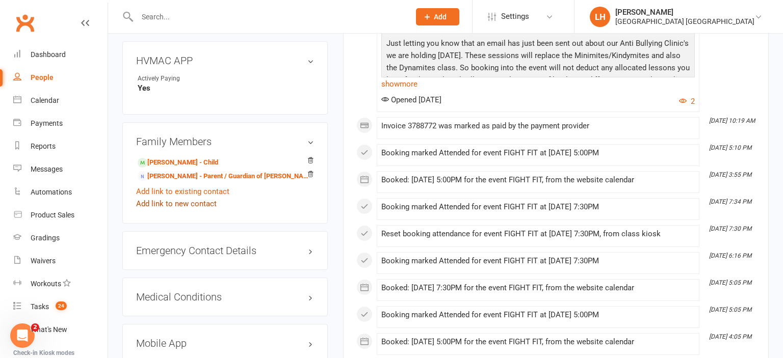
click at [195, 210] on link "Add link to new contact" at bounding box center [176, 204] width 81 height 12
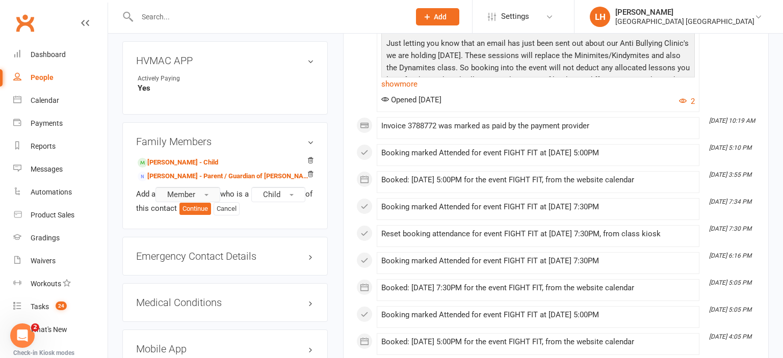
click at [195, 199] on span "Member" at bounding box center [181, 194] width 28 height 9
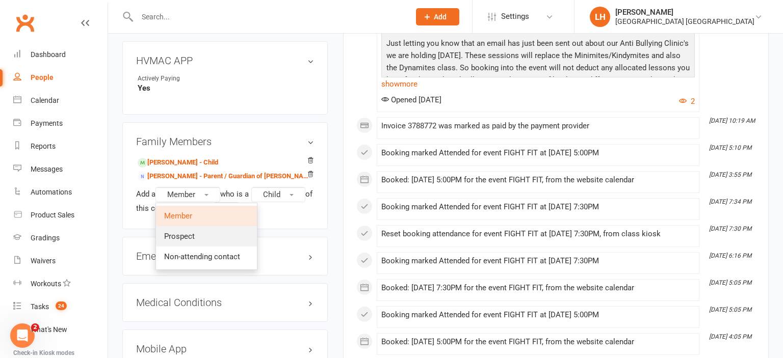
click at [195, 241] on span "Prospect" at bounding box center [179, 236] width 31 height 9
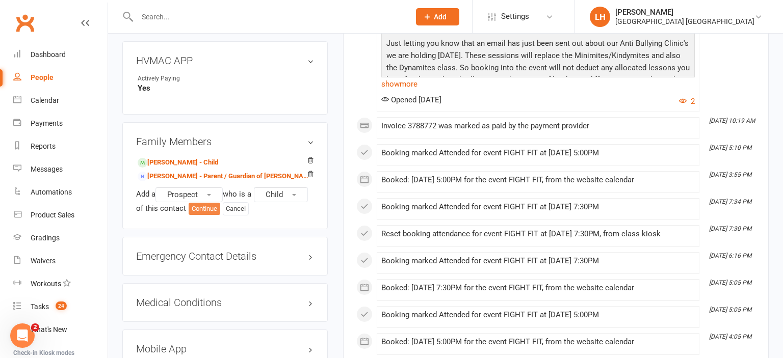
click at [204, 215] on button "Continue" at bounding box center [205, 209] width 32 height 12
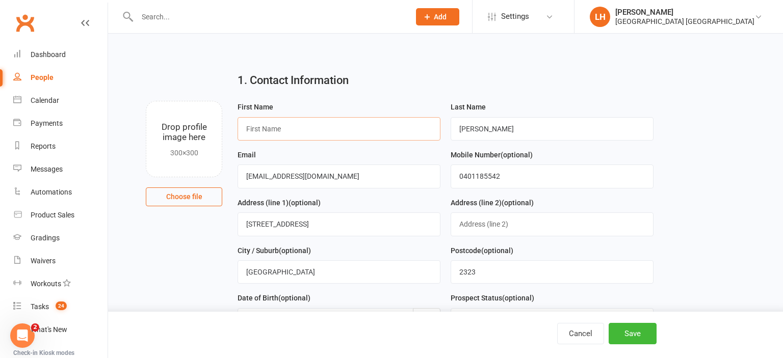
click at [282, 124] on input "text" at bounding box center [339, 128] width 203 height 23
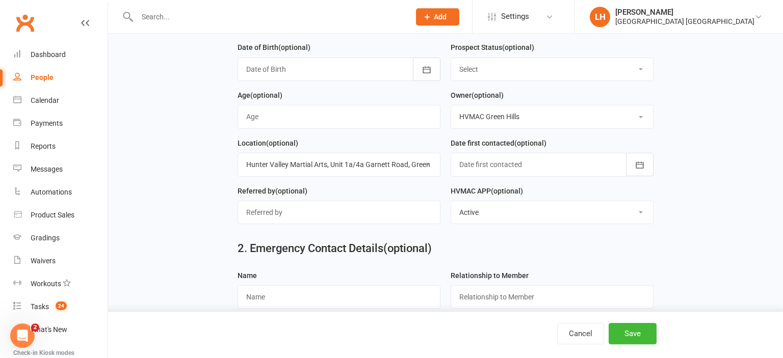
scroll to position [269, 0]
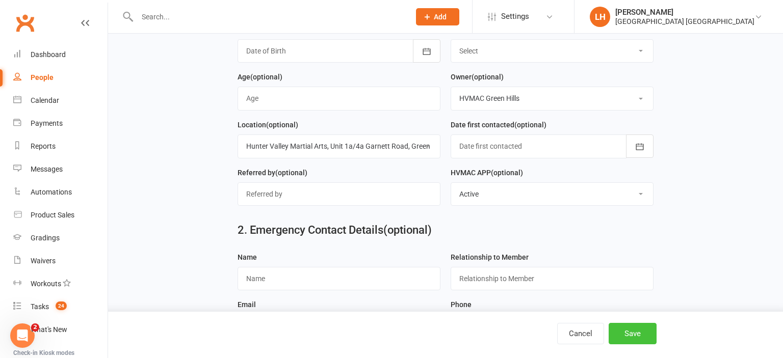
type input "Peter"
click at [643, 337] on button "Save" at bounding box center [633, 333] width 48 height 21
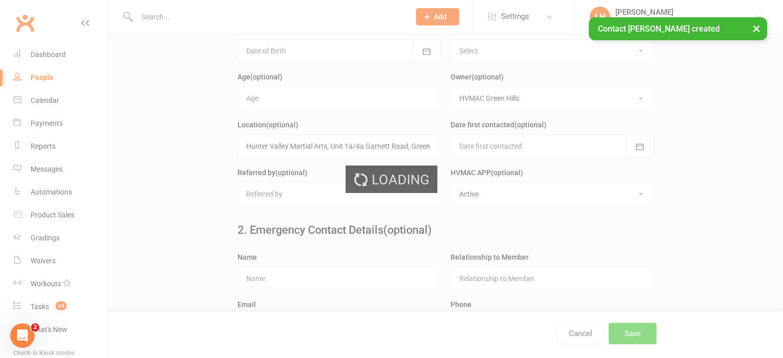
scroll to position [0, 0]
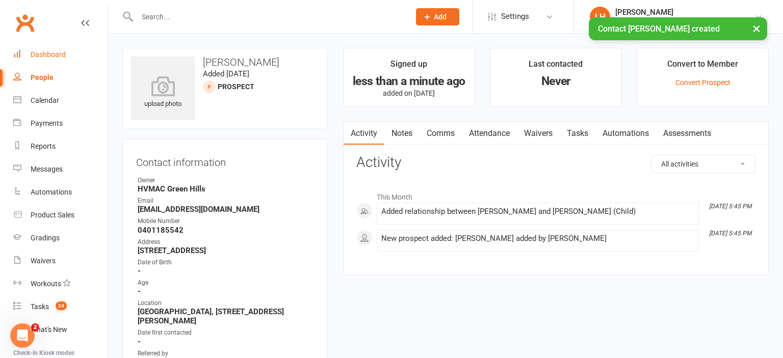
click at [69, 55] on link "Dashboard" at bounding box center [60, 54] width 94 height 23
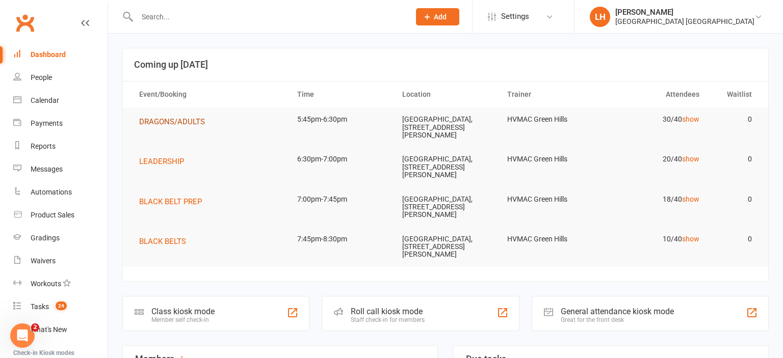
click at [165, 118] on span "DRAGONS/ADULTS" at bounding box center [172, 121] width 66 height 9
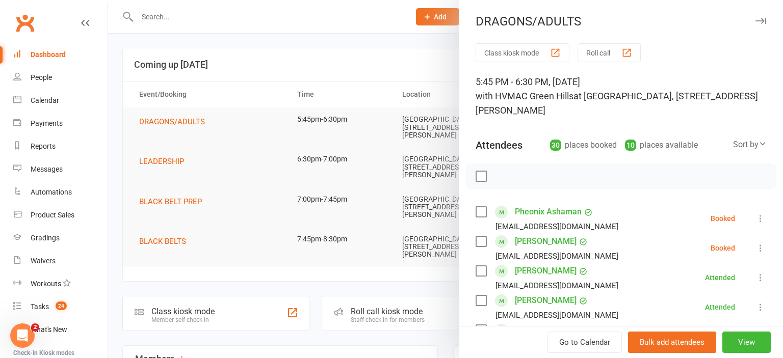
scroll to position [900, 0]
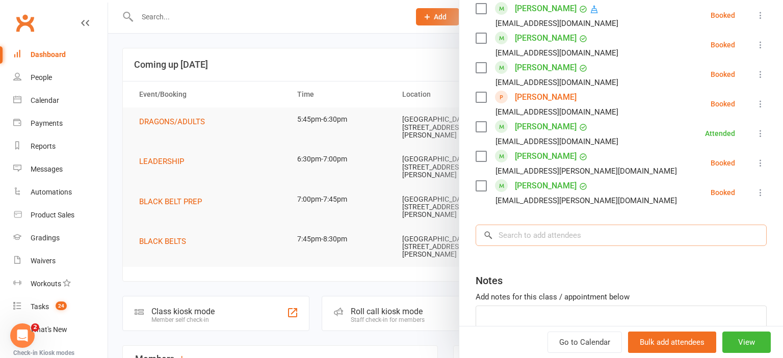
click at [563, 225] on input "search" at bounding box center [621, 235] width 291 height 21
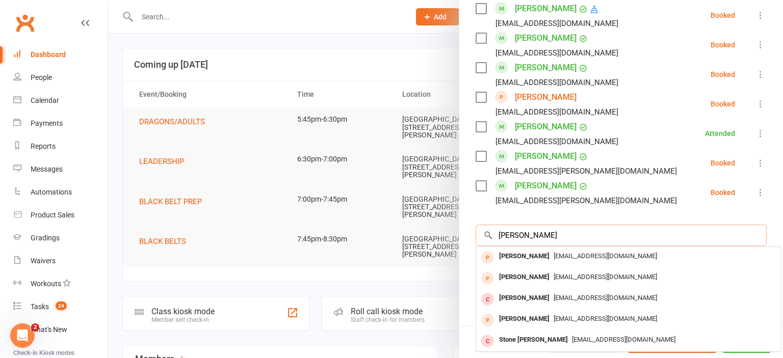
type input "peter"
click at [366, 52] on div at bounding box center [445, 179] width 675 height 358
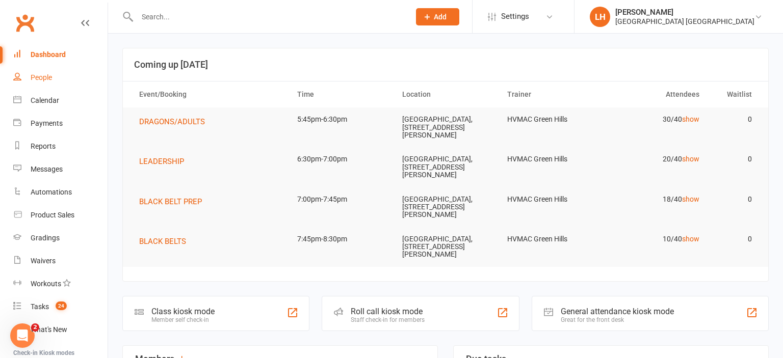
click at [42, 81] on div "People" at bounding box center [41, 77] width 21 height 8
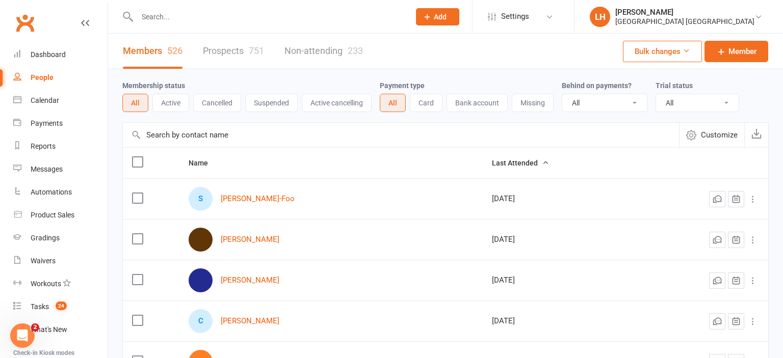
click at [228, 51] on link "Prospects 751" at bounding box center [233, 51] width 61 height 35
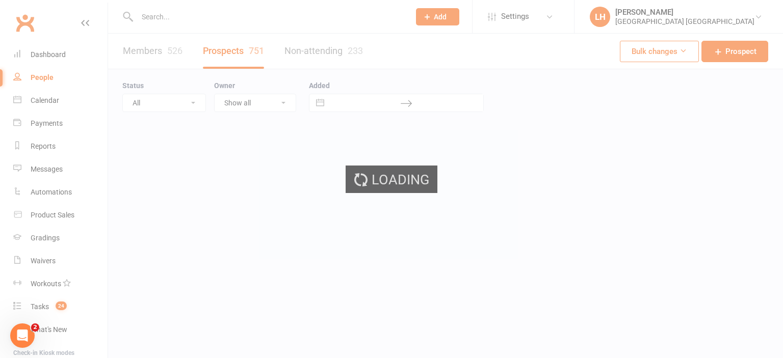
select select "50"
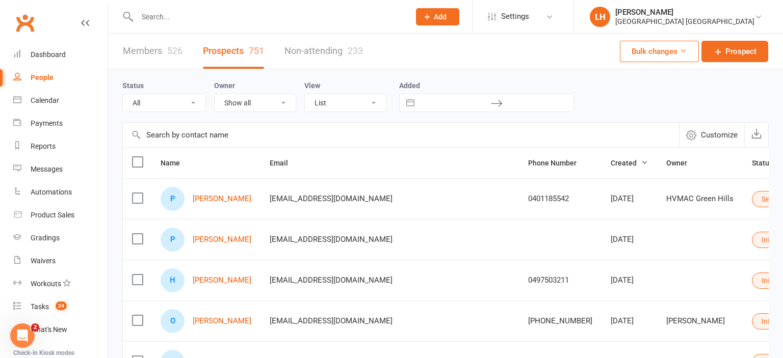
click at [218, 132] on input "text" at bounding box center [401, 135] width 556 height 24
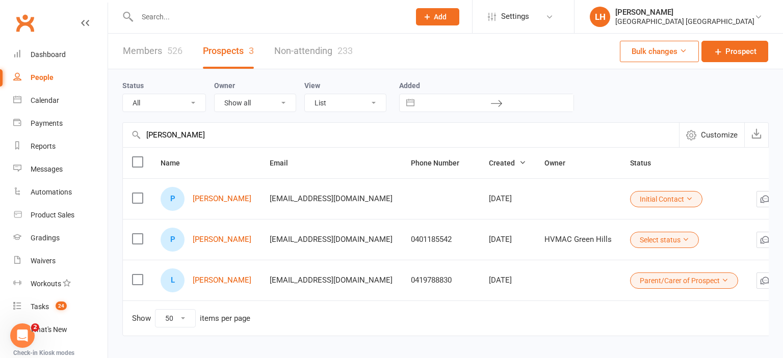
type input "peter"
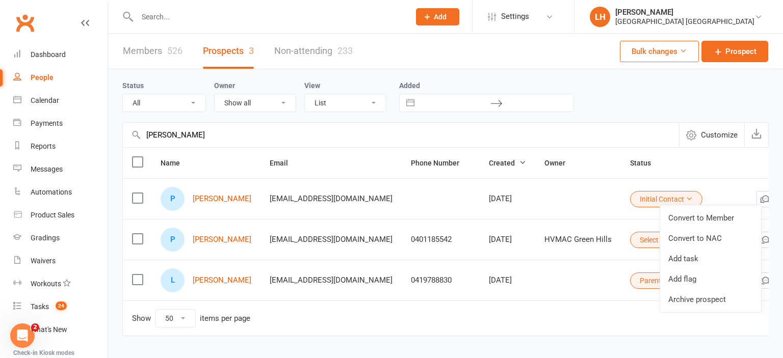
click at [535, 218] on td at bounding box center [578, 198] width 86 height 41
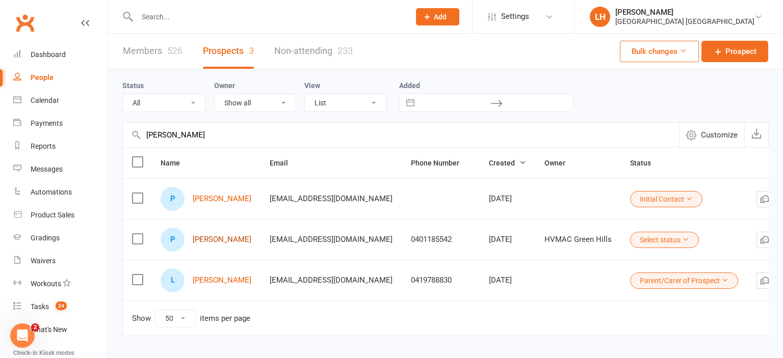
click at [209, 241] on link "[PERSON_NAME]" at bounding box center [222, 239] width 59 height 9
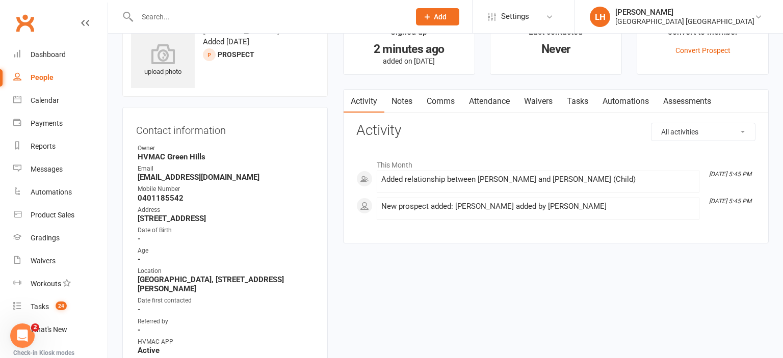
scroll to position [54, 0]
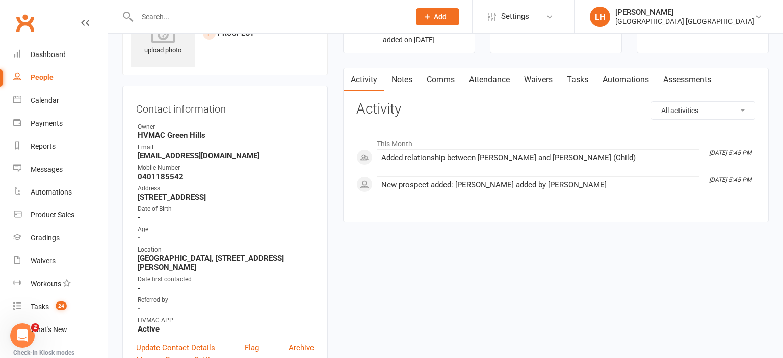
select select "50"
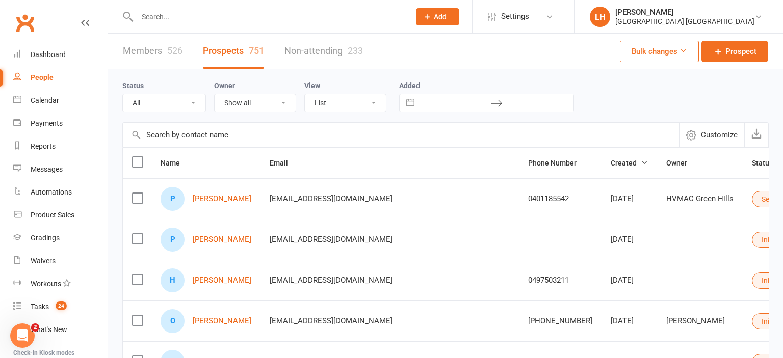
click at [133, 199] on label at bounding box center [137, 198] width 10 height 10
click at [133, 193] on input "checkbox" at bounding box center [137, 193] width 10 height 0
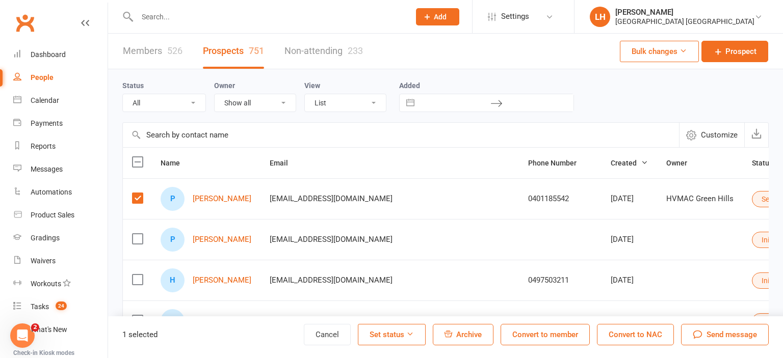
click at [451, 338] on icon "button" at bounding box center [448, 334] width 8 height 8
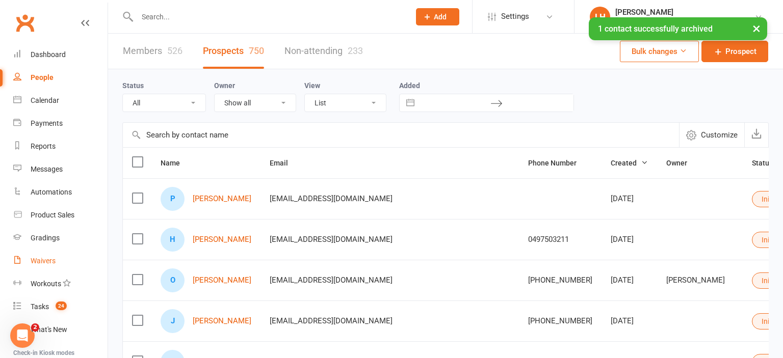
click at [41, 258] on div "Waivers" at bounding box center [43, 261] width 25 height 8
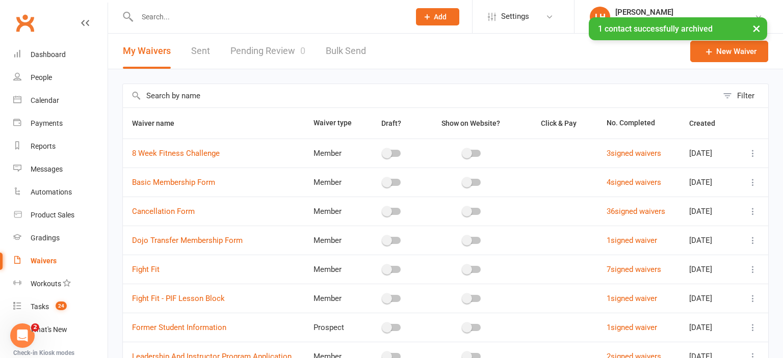
click at [248, 41] on link "Pending Review 0" at bounding box center [267, 51] width 75 height 35
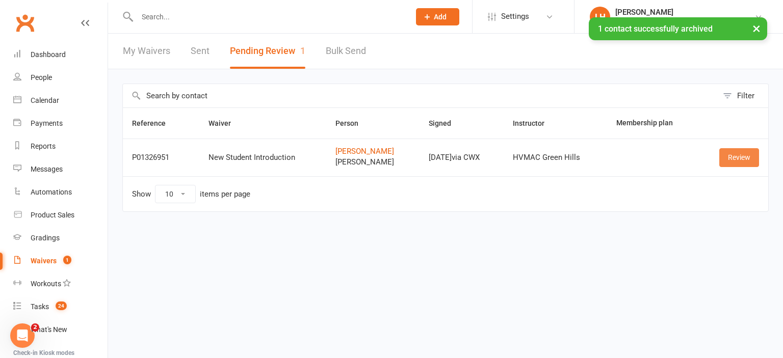
click at [746, 153] on link "Review" at bounding box center [739, 157] width 40 height 18
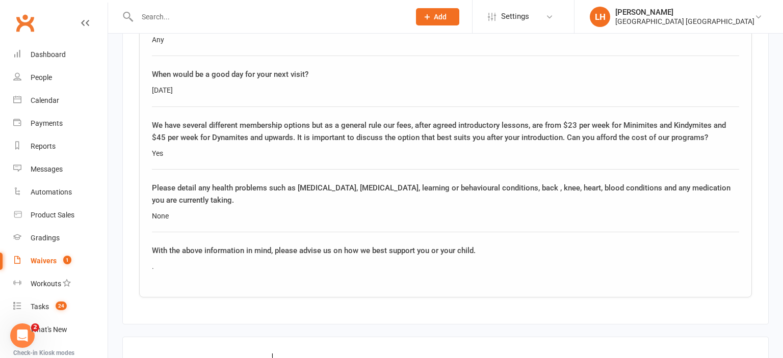
scroll to position [1863, 0]
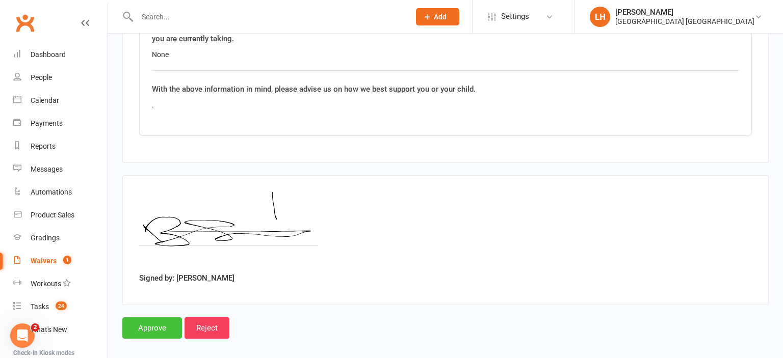
click at [159, 322] on input "Approve" at bounding box center [152, 328] width 60 height 21
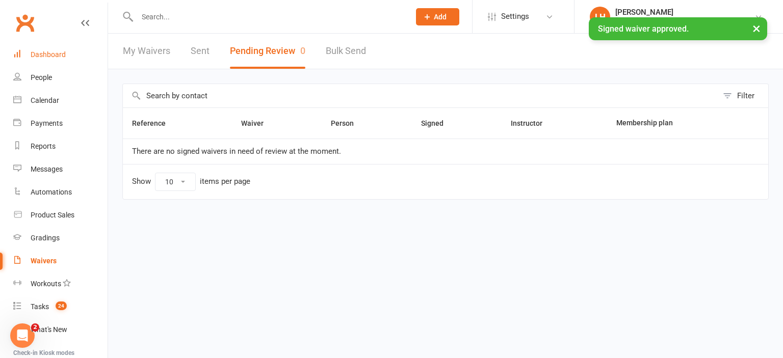
click at [49, 58] on div "Dashboard" at bounding box center [48, 54] width 35 height 8
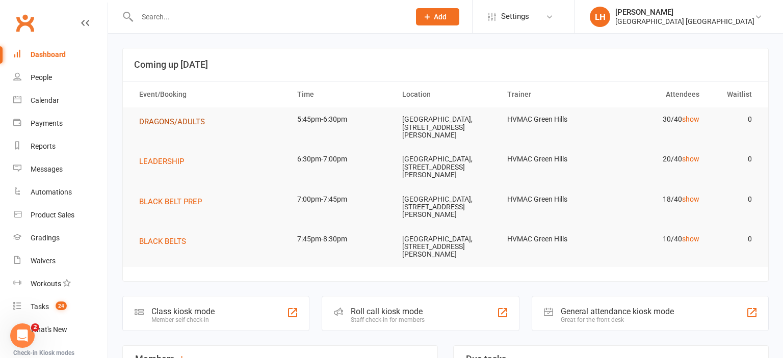
click at [176, 123] on span "DRAGONS/ADULTS" at bounding box center [172, 121] width 66 height 9
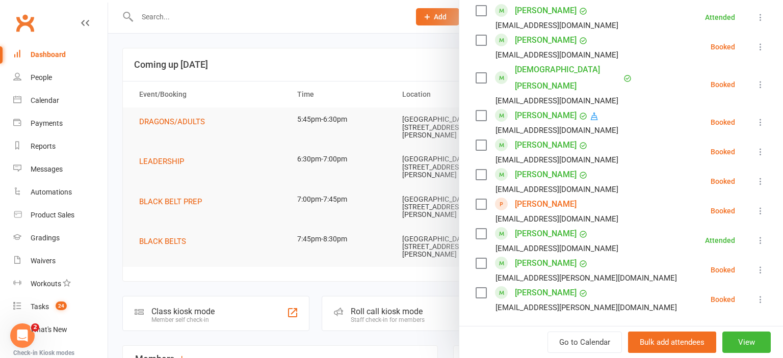
scroll to position [948, 0]
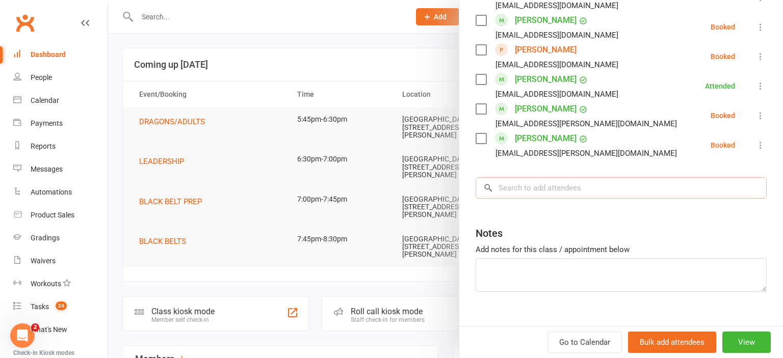
click at [543, 177] on input "search" at bounding box center [621, 187] width 291 height 21
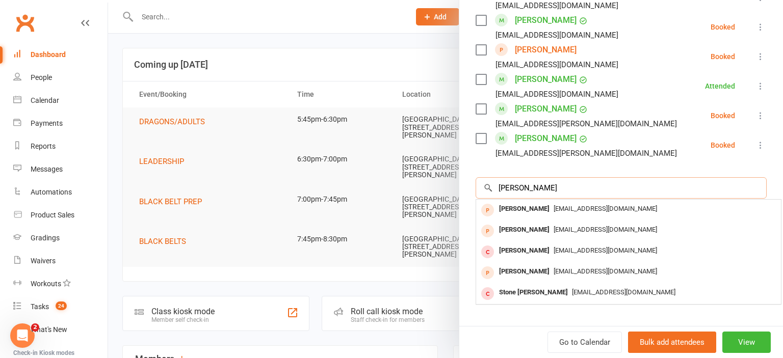
type input "peter"
click at [314, 66] on div at bounding box center [445, 179] width 675 height 358
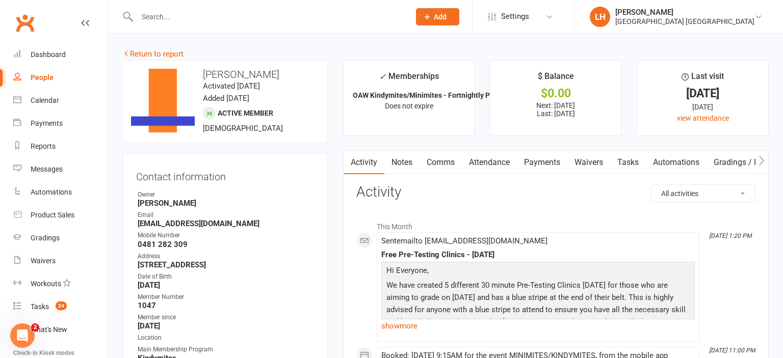
click at [493, 159] on link "Attendance" at bounding box center [489, 162] width 55 height 23
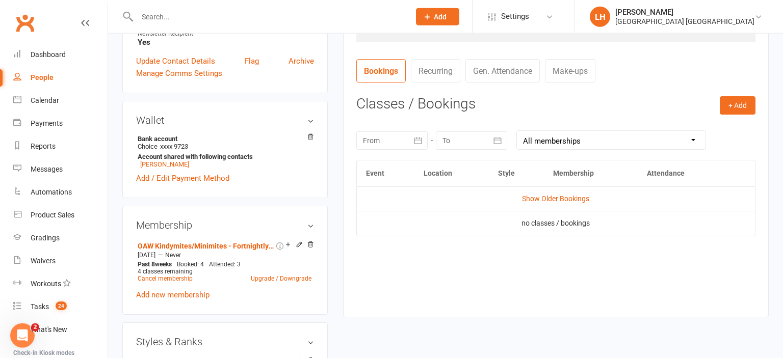
scroll to position [377, 0]
click at [380, 144] on div at bounding box center [391, 141] width 71 height 18
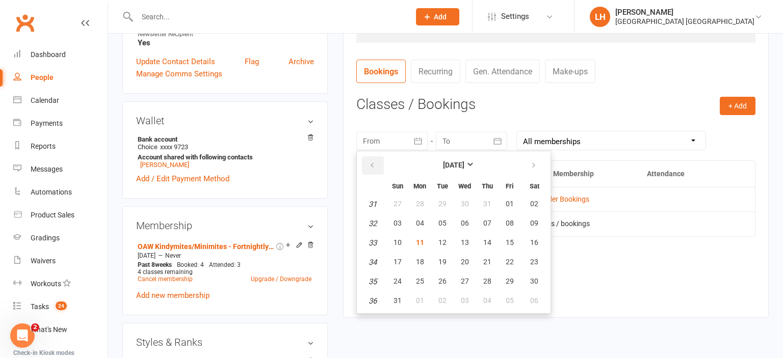
click at [372, 166] on icon "button" at bounding box center [372, 166] width 7 height 8
click at [392, 223] on button "06" at bounding box center [397, 224] width 21 height 18
type input "[DATE]"
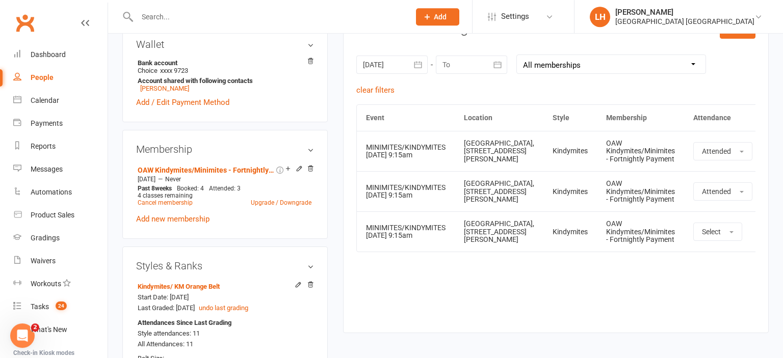
scroll to position [538, 0]
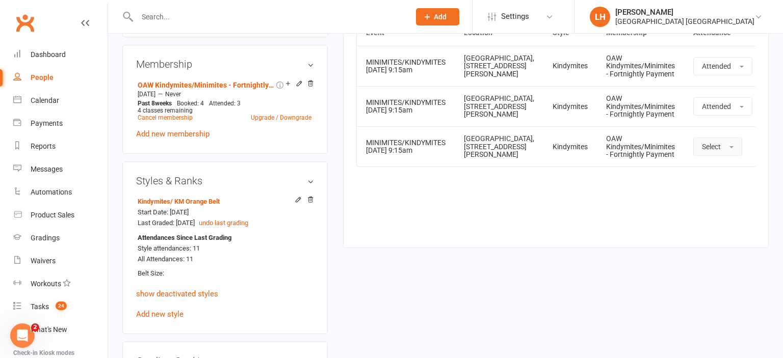
click at [729, 148] on span "button" at bounding box center [731, 147] width 4 height 2
click at [702, 174] on span "Attended" at bounding box center [717, 169] width 31 height 9
click at [39, 51] on div "Dashboard" at bounding box center [48, 54] width 35 height 8
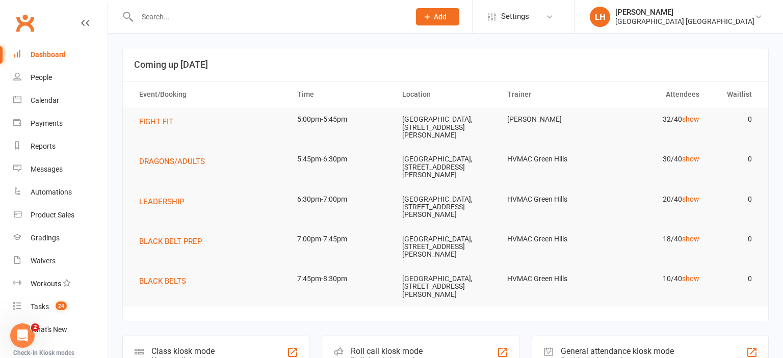
click at [193, 14] on input "text" at bounding box center [268, 17] width 269 height 14
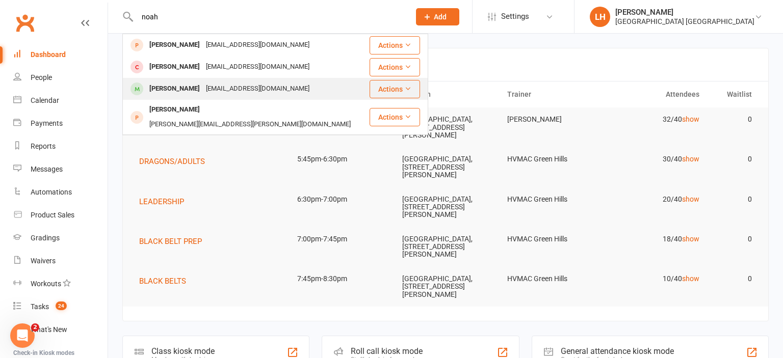
type input "noah"
click at [231, 88] on div "Crissybabe86@gmail.com" at bounding box center [258, 89] width 110 height 15
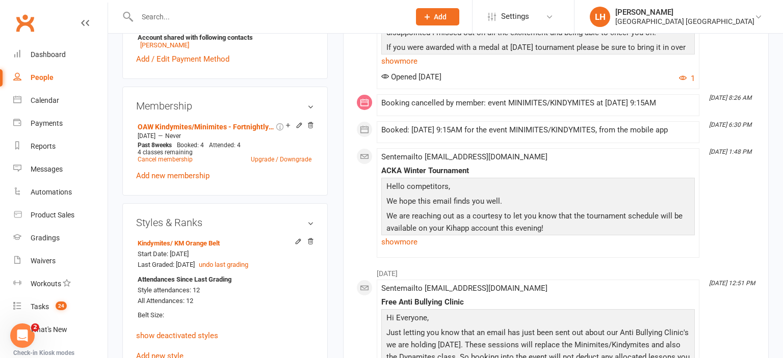
scroll to position [538, 0]
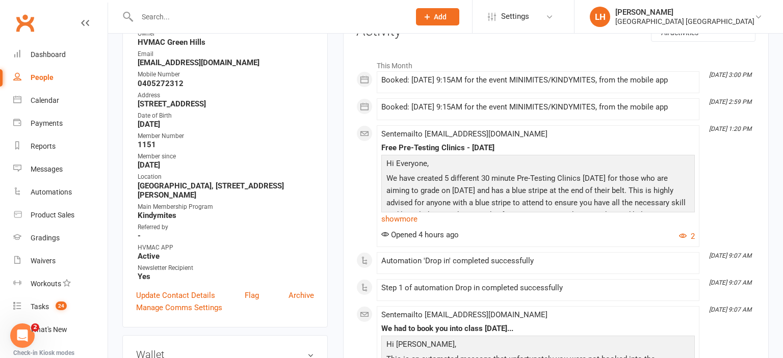
scroll to position [54, 0]
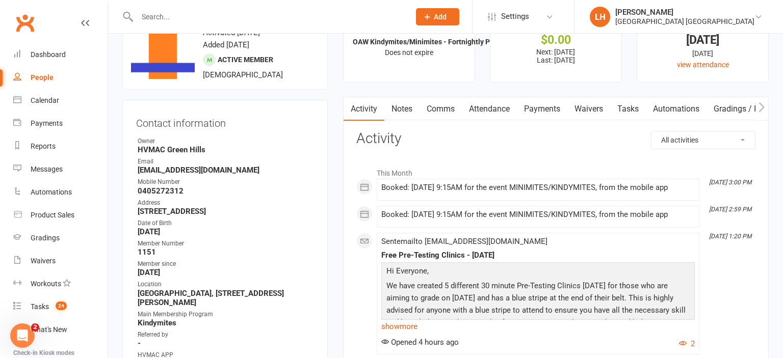
click at [485, 111] on link "Attendance" at bounding box center [489, 108] width 55 height 23
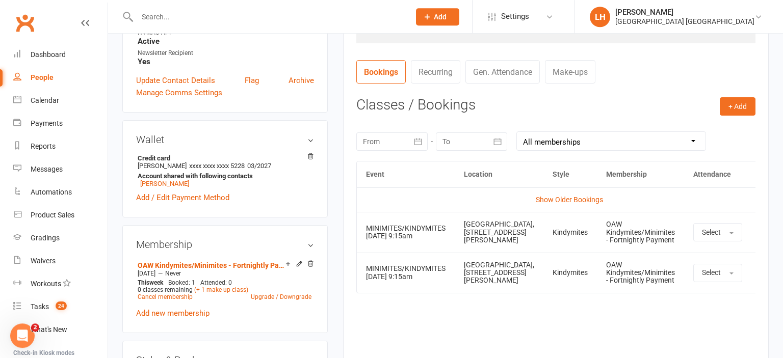
scroll to position [377, 0]
click at [419, 141] on icon "button" at bounding box center [418, 141] width 10 height 10
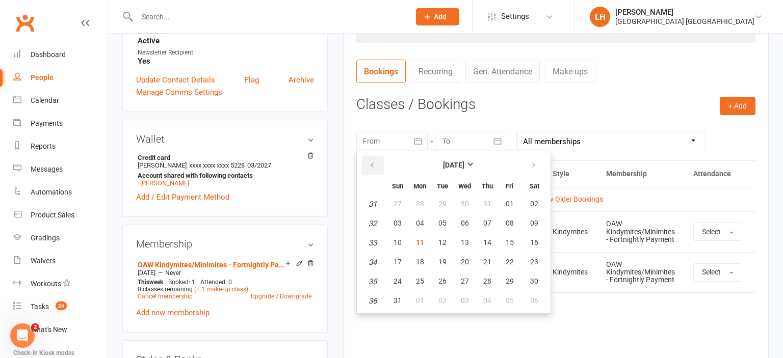
click at [372, 165] on icon "button" at bounding box center [372, 166] width 7 height 8
click at [418, 260] on span "23" at bounding box center [420, 262] width 8 height 8
type input "23 Jun 2025"
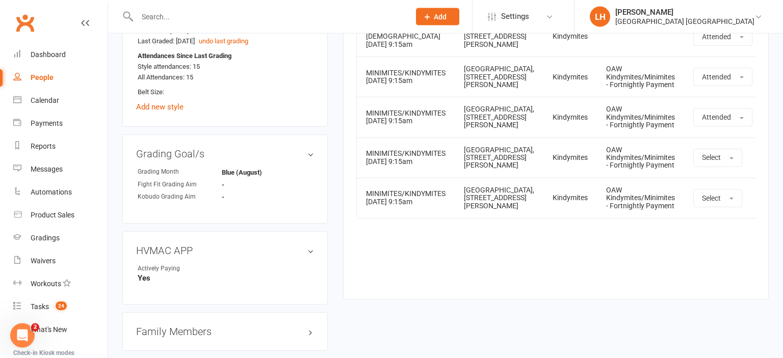
scroll to position [699, 0]
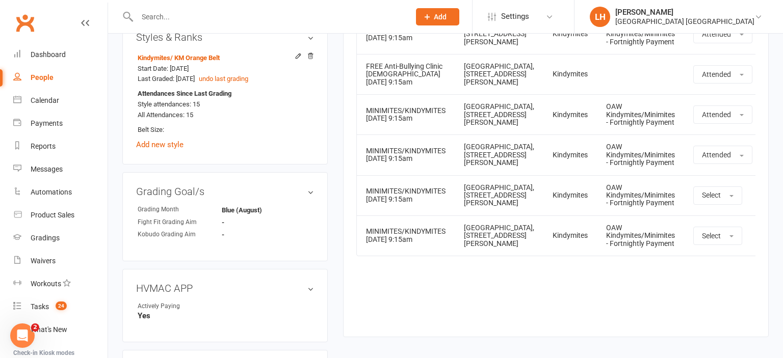
click at [217, 16] on input "text" at bounding box center [268, 17] width 269 height 14
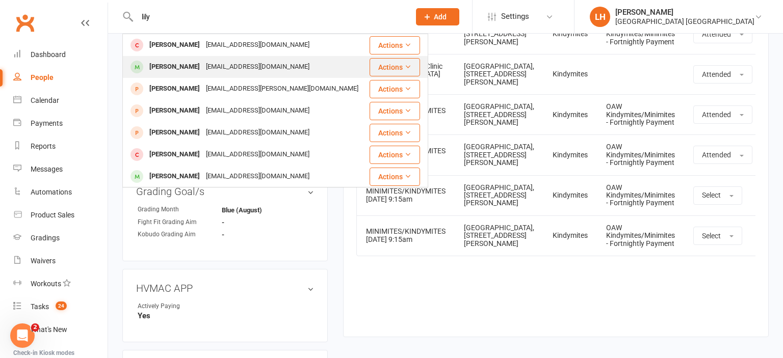
type input "lily"
click at [235, 70] on div "mandaleelee@hotmail.com" at bounding box center [258, 67] width 110 height 15
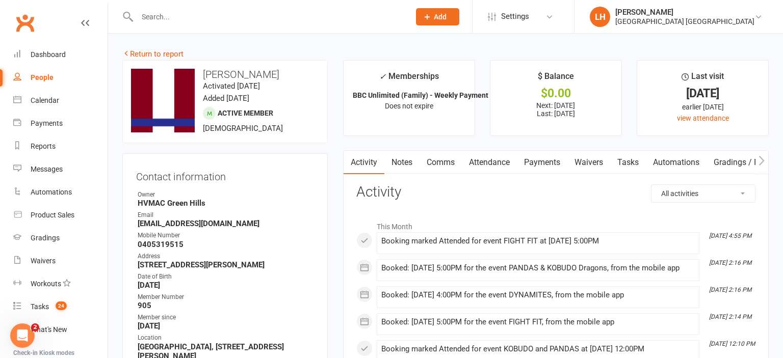
drag, startPoint x: 494, startPoint y: 165, endPoint x: 507, endPoint y: 169, distance: 12.7
click at [494, 165] on link "Attendance" at bounding box center [489, 162] width 55 height 23
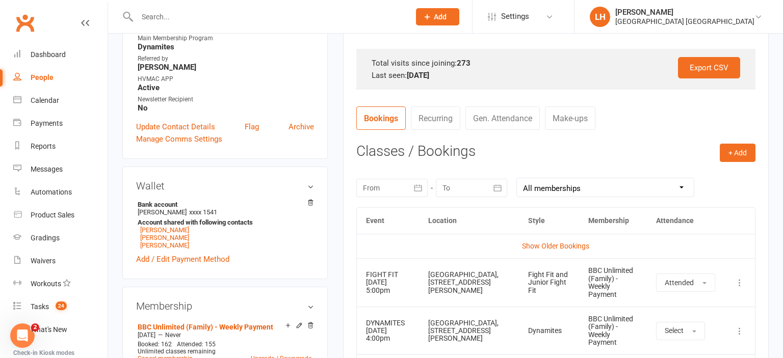
scroll to position [377, 0]
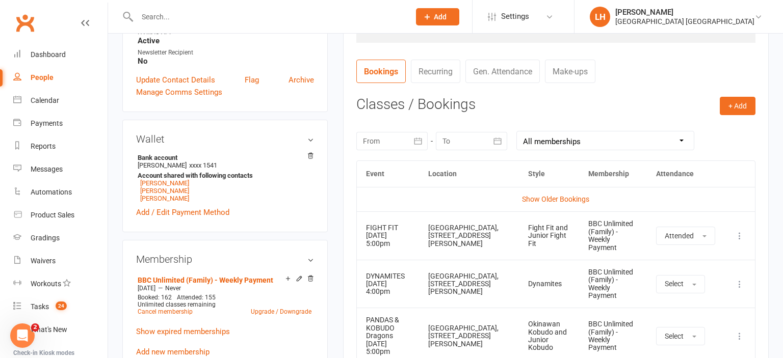
click at [405, 138] on div at bounding box center [391, 141] width 71 height 18
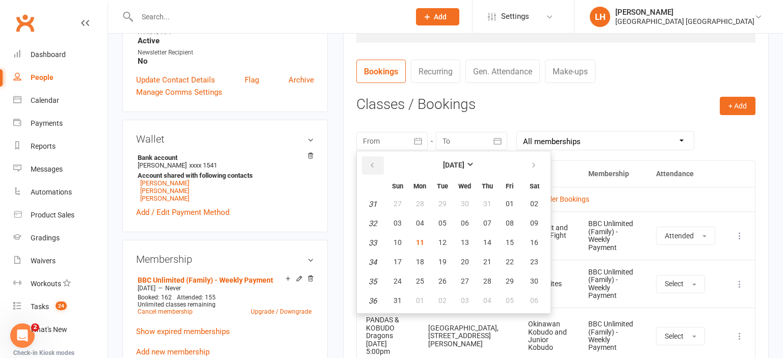
click at [376, 164] on button "button" at bounding box center [373, 165] width 22 height 18
click at [399, 200] on span "29" at bounding box center [397, 204] width 8 height 8
type input "29 Jun 2025"
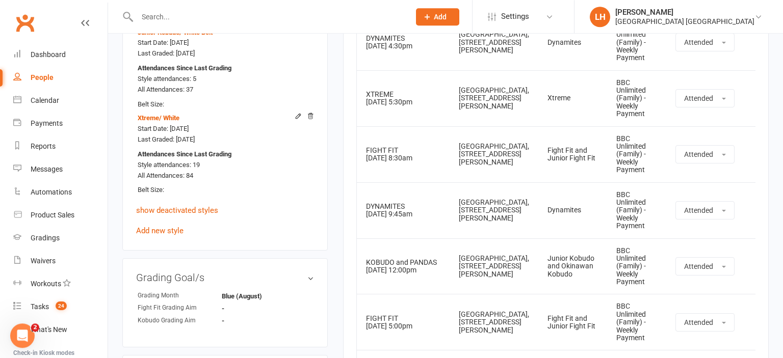
scroll to position [861, 0]
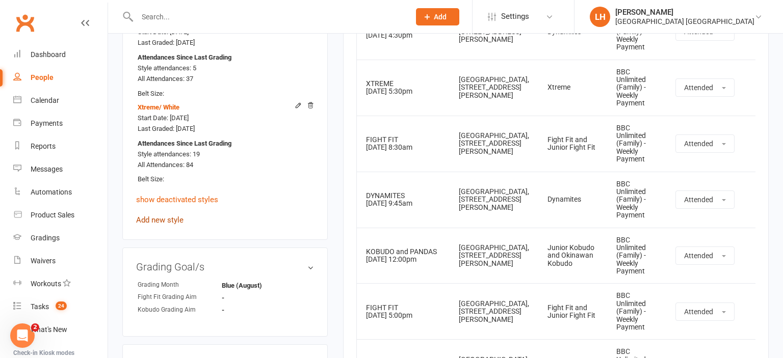
click at [174, 221] on link "Add new style" at bounding box center [159, 220] width 47 height 9
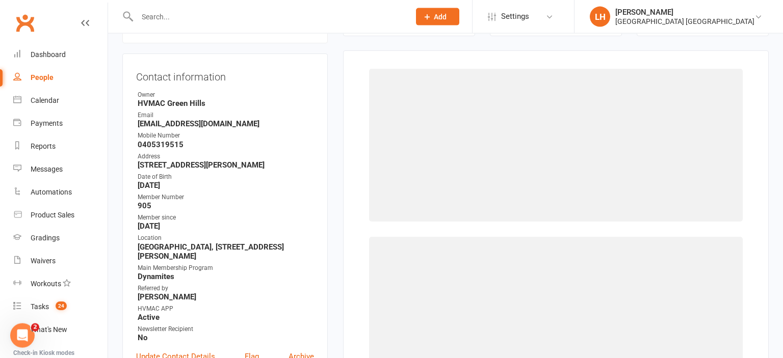
scroll to position [99, 0]
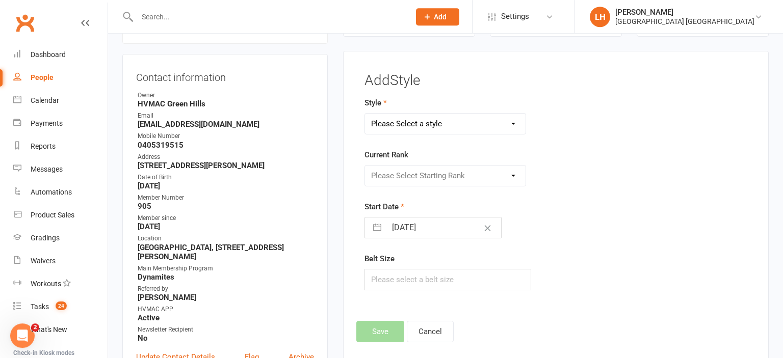
click at [365, 114] on select "Please Select a style Dragons/Adults Dynamites Fight Fit Junior Fight Fit Junio…" at bounding box center [445, 124] width 161 height 20
select select "1862"
click option "Fight Fit" at bounding box center [0, 0] width 0 height 0
click at [365, 166] on select "Please Select Starting Rank White 10th Kyu 9th Kyu 8th Kyu Yellow 7th Kyu Orang…" at bounding box center [445, 176] width 161 height 20
select select "18063"
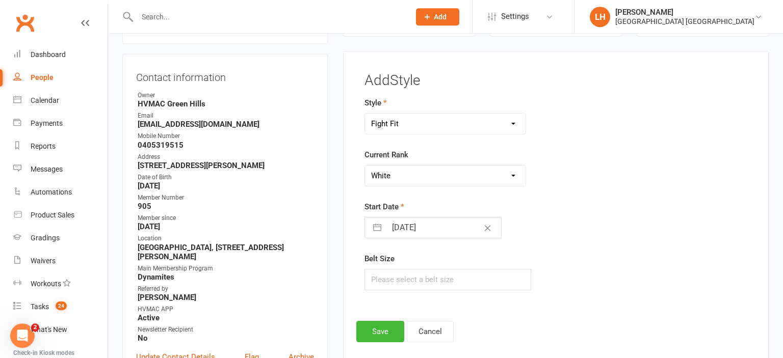
click option "White" at bounding box center [0, 0] width 0 height 0
click at [404, 229] on input "11 Aug 2025" at bounding box center [443, 228] width 115 height 20
select select "6"
select select "2025"
select select "7"
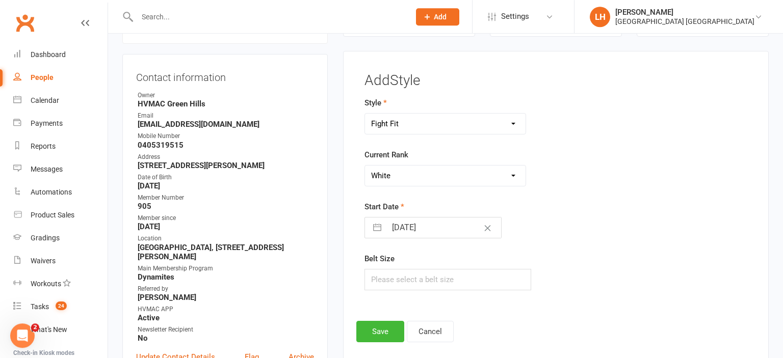
select select "2025"
select select "8"
select select "2025"
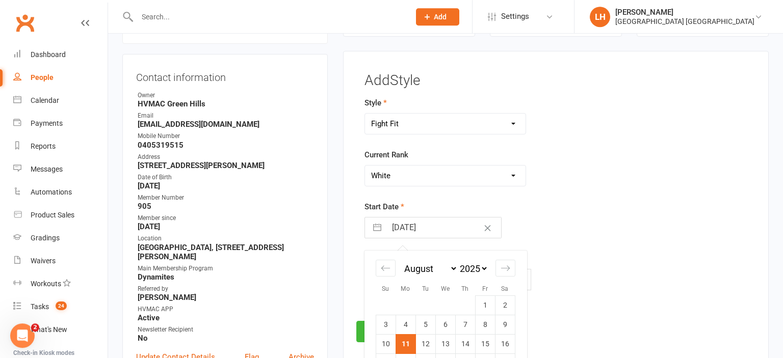
click at [392, 103] on div "Style Dragons/Adults Dynamites Fight Fit Junior Fight Fit Junior Kobudo Kindymi…" at bounding box center [489, 116] width 250 height 38
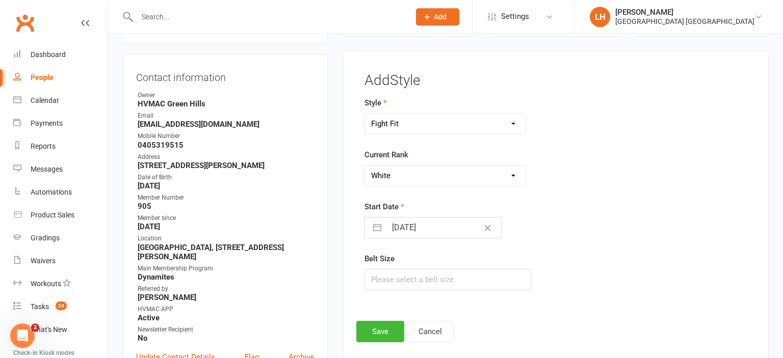
click at [365, 114] on select "Dragons/Adults Dynamites Fight Fit Junior Fight Fit Junior Kobudo Kindymites Le…" at bounding box center [445, 124] width 161 height 20
select select "3725"
click option "Junior Fight Fit" at bounding box center [0, 0] width 0 height 0
click at [365, 166] on select "Please Select Starting Rank White 10th Kyu 9th Kyu 8th Kyu Yellow 7th Kyu Orang…" at bounding box center [445, 176] width 161 height 20
select select "44300"
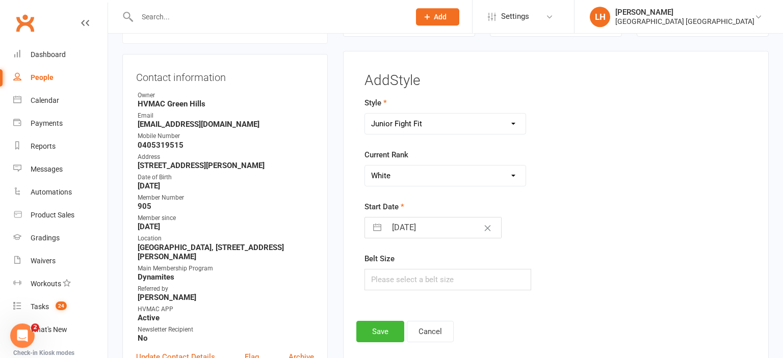
click option "White" at bounding box center [0, 0] width 0 height 0
click at [411, 219] on input "11 Aug 2025" at bounding box center [443, 228] width 115 height 20
select select "6"
select select "2025"
select select "7"
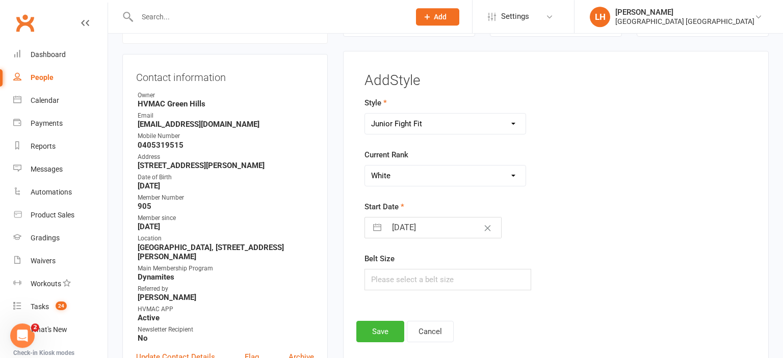
select select "2025"
select select "8"
select select "2025"
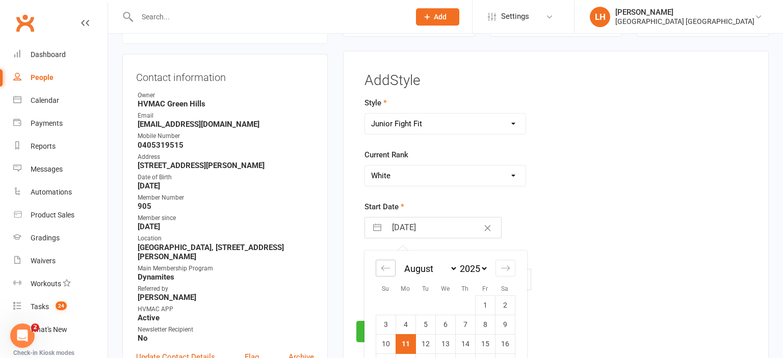
click at [392, 261] on div "Move backward to switch to the previous month." at bounding box center [386, 268] width 20 height 17
select select "5"
select select "2025"
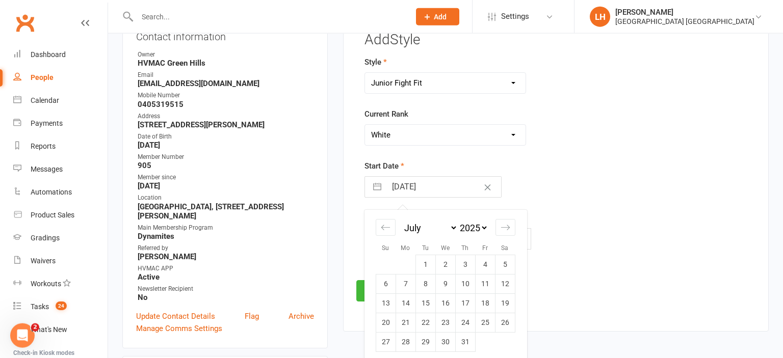
scroll to position [207, 0]
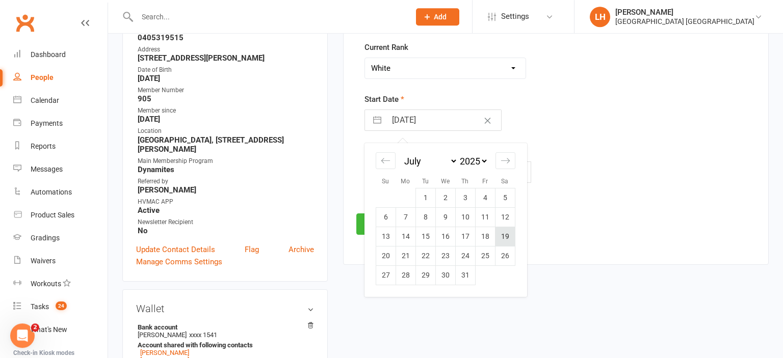
click at [507, 237] on td "19" at bounding box center [505, 236] width 20 height 19
type input "[DATE]"
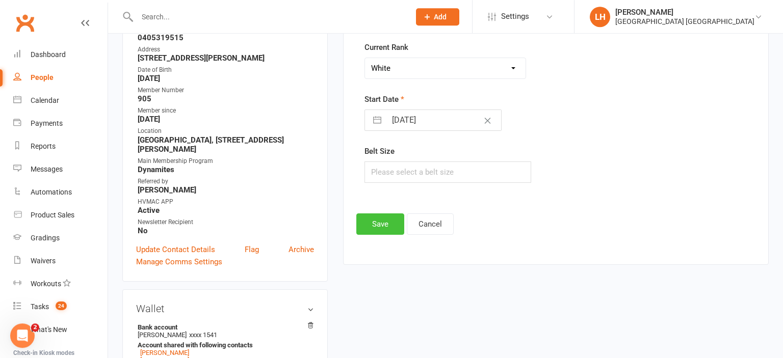
click at [387, 220] on button "Save" at bounding box center [380, 224] width 48 height 21
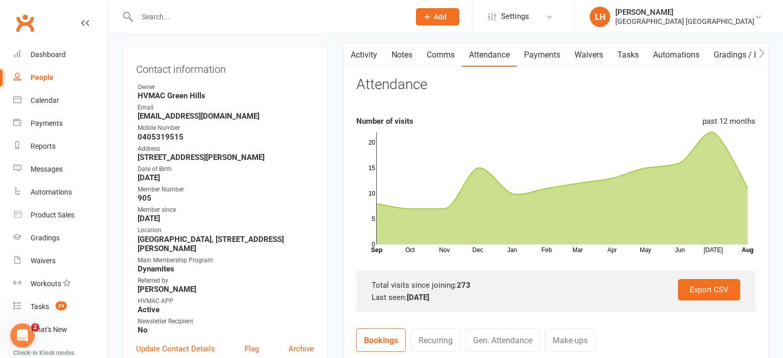
scroll to position [0, 0]
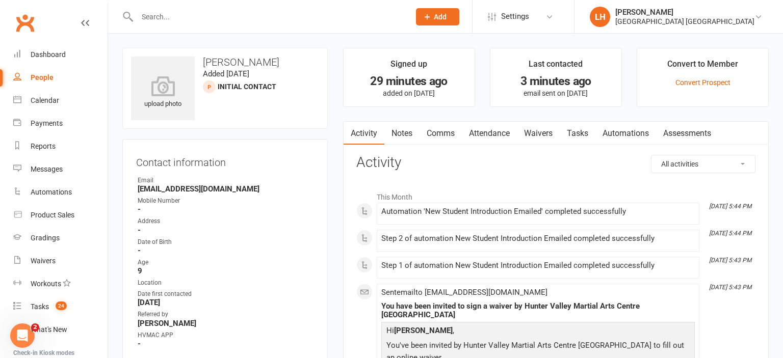
click at [537, 132] on link "Waivers" at bounding box center [538, 133] width 43 height 23
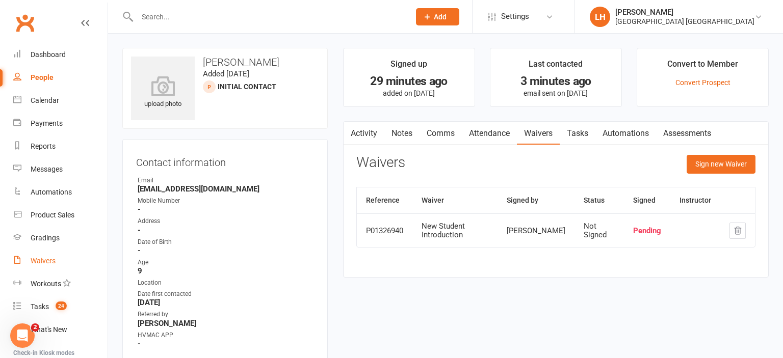
click at [38, 265] on div "Waivers" at bounding box center [43, 261] width 25 height 8
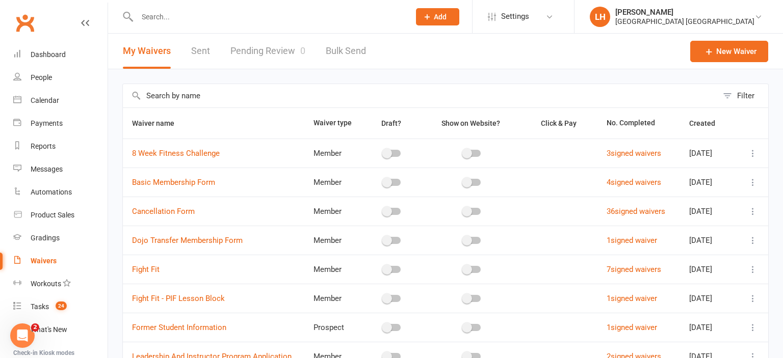
click at [268, 51] on link "Pending Review 0" at bounding box center [267, 51] width 75 height 35
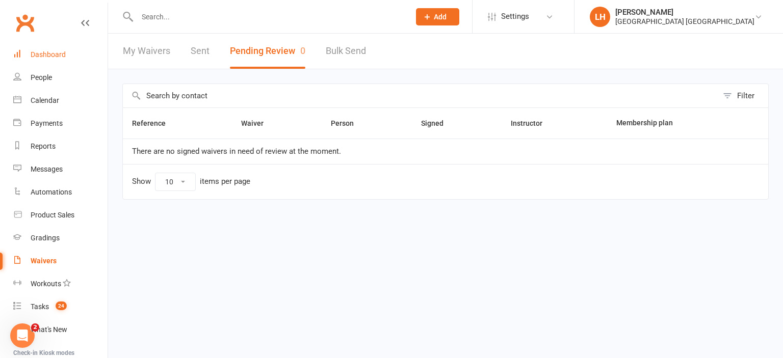
click at [51, 48] on link "Dashboard" at bounding box center [60, 54] width 94 height 23
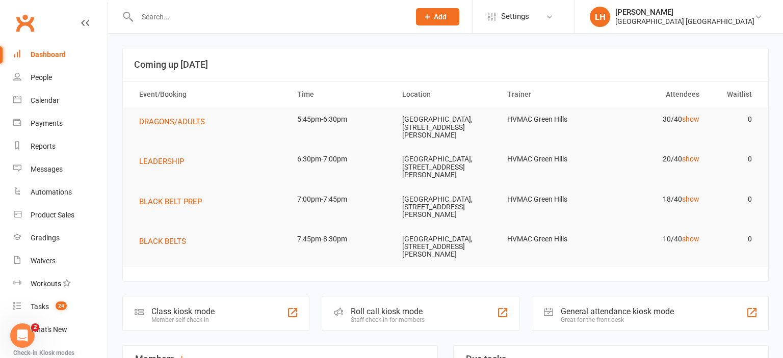
click at [168, 15] on input "text" at bounding box center [268, 17] width 269 height 14
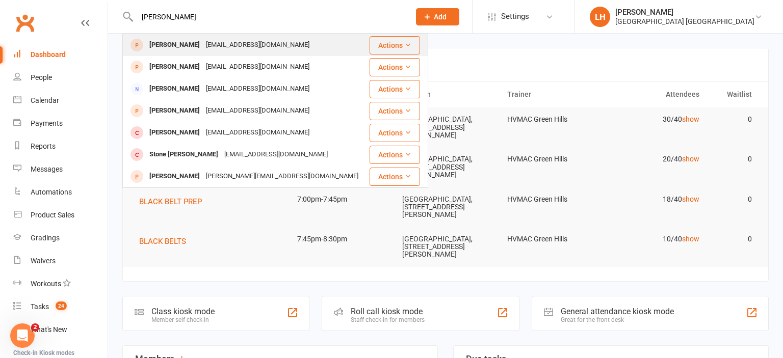
type input "[PERSON_NAME]"
click at [226, 43] on div "[EMAIL_ADDRESS][DOMAIN_NAME]" at bounding box center [258, 45] width 110 height 15
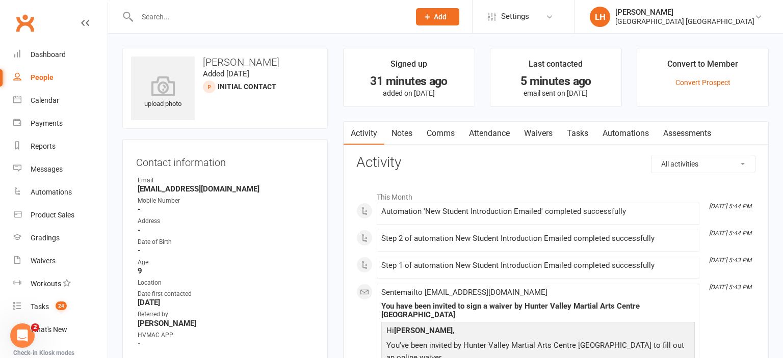
click at [40, 78] on div "People" at bounding box center [42, 77] width 23 height 8
select select "50"
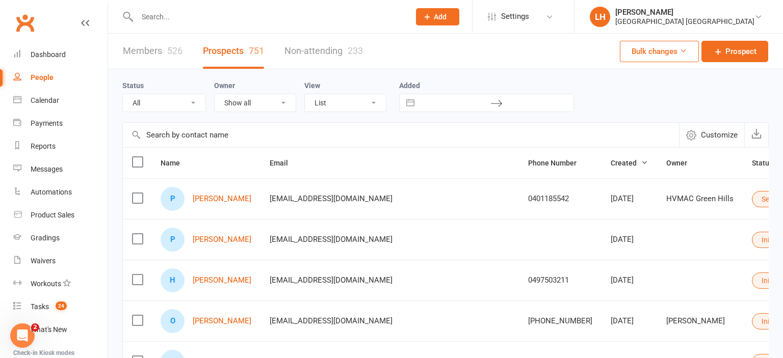
click at [208, 137] on input "text" at bounding box center [401, 135] width 556 height 24
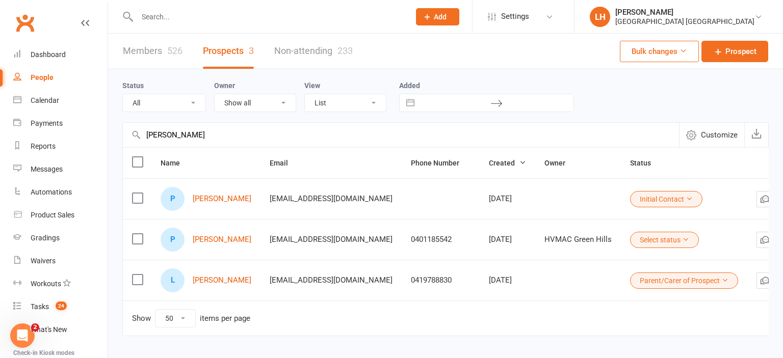
type input "peter"
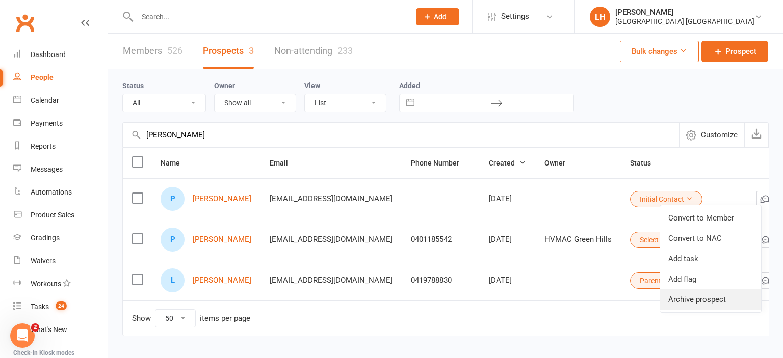
click at [711, 298] on link "Archive prospect" at bounding box center [710, 300] width 101 height 20
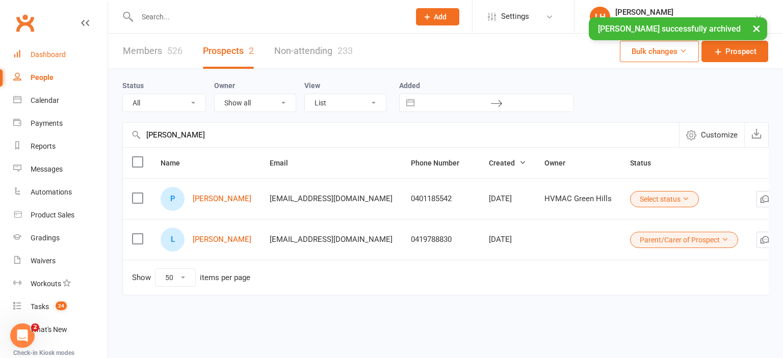
click at [47, 60] on link "Dashboard" at bounding box center [60, 54] width 94 height 23
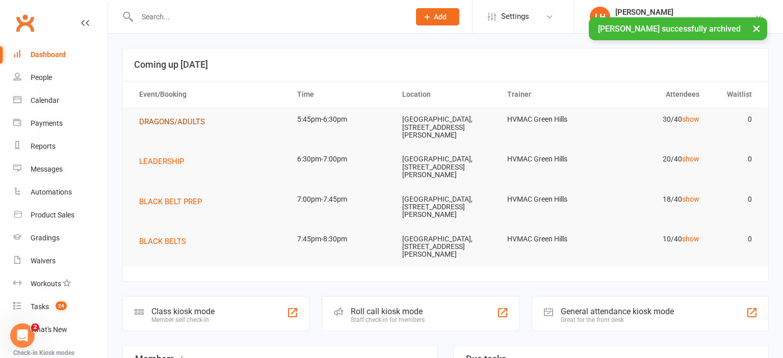
click at [180, 122] on span "DRAGONS/ADULTS" at bounding box center [172, 121] width 66 height 9
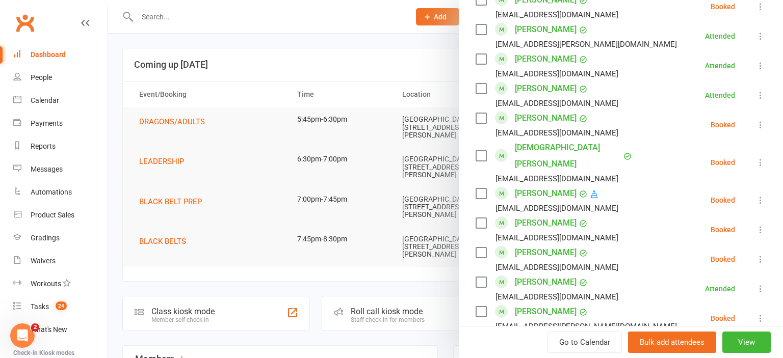
scroll to position [918, 0]
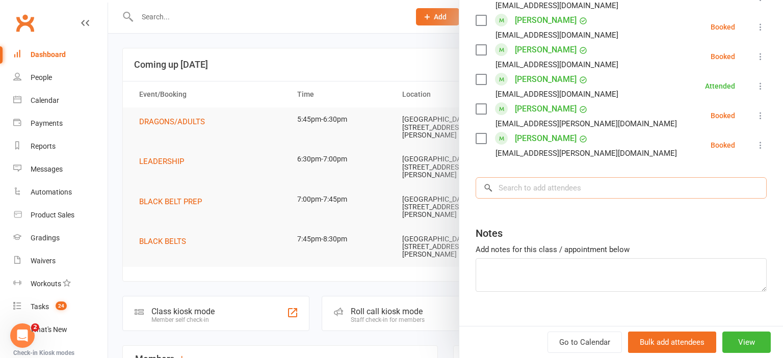
click at [566, 177] on input "search" at bounding box center [621, 187] width 291 height 21
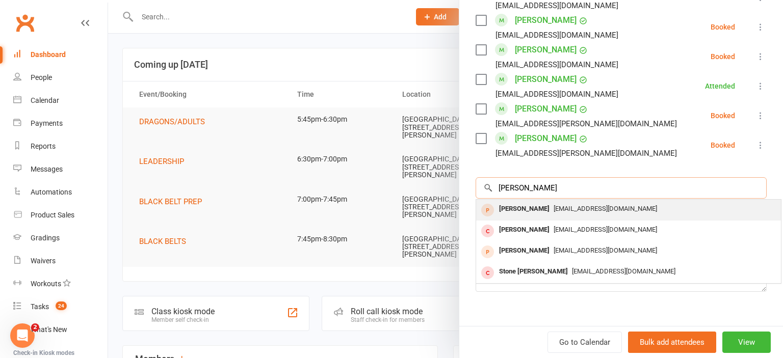
type input "peter"
click at [577, 205] on span "[EMAIL_ADDRESS][DOMAIN_NAME]" at bounding box center [605, 209] width 103 height 8
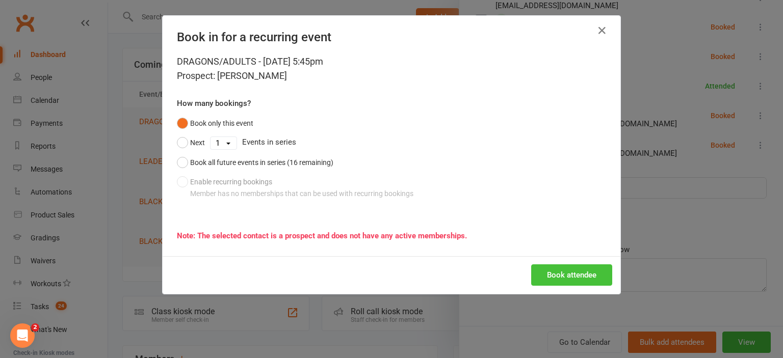
click at [576, 278] on button "Book attendee" at bounding box center [571, 275] width 81 height 21
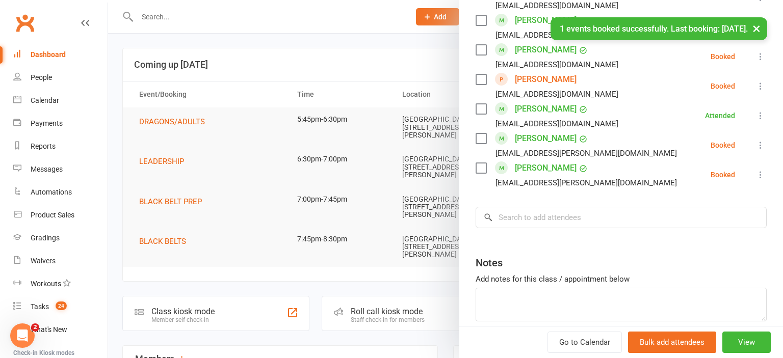
click at [760, 81] on icon at bounding box center [760, 86] width 10 height 10
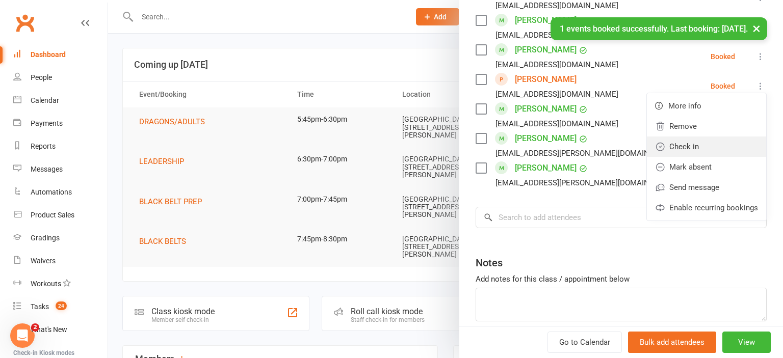
click at [723, 137] on link "Check in" at bounding box center [706, 147] width 119 height 20
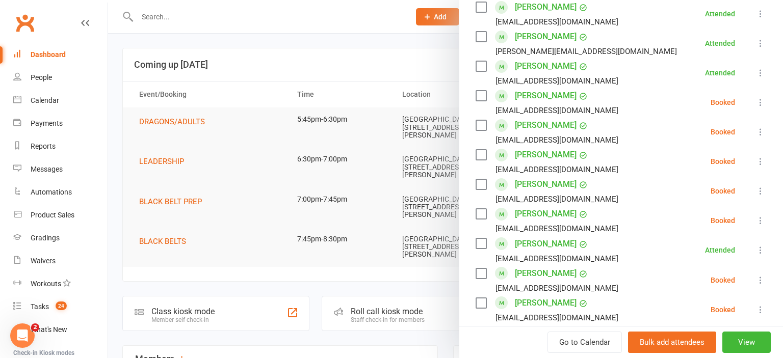
scroll to position [0, 0]
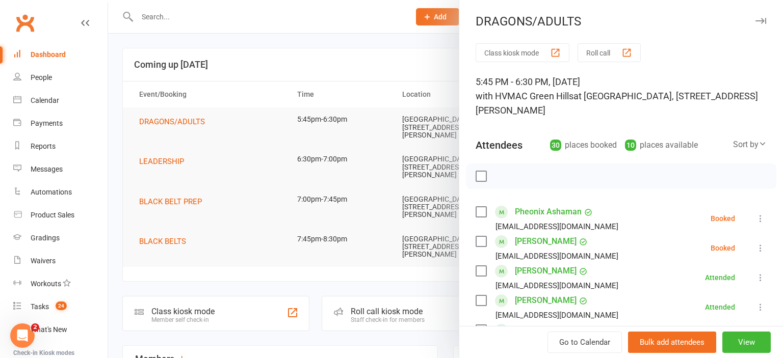
click at [346, 60] on div at bounding box center [445, 179] width 675 height 358
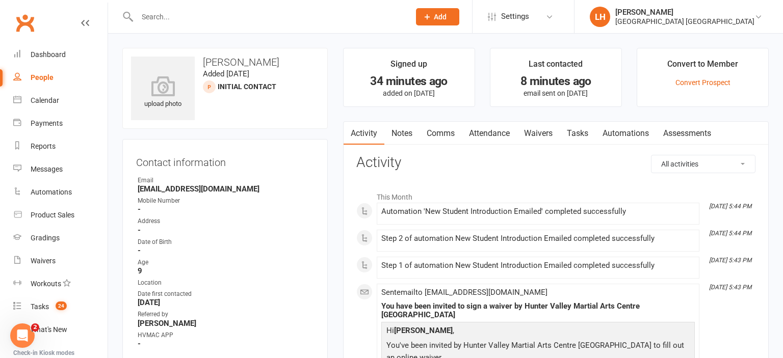
click at [545, 134] on link "Waivers" at bounding box center [538, 133] width 43 height 23
